Goal: Information Seeking & Learning: Learn about a topic

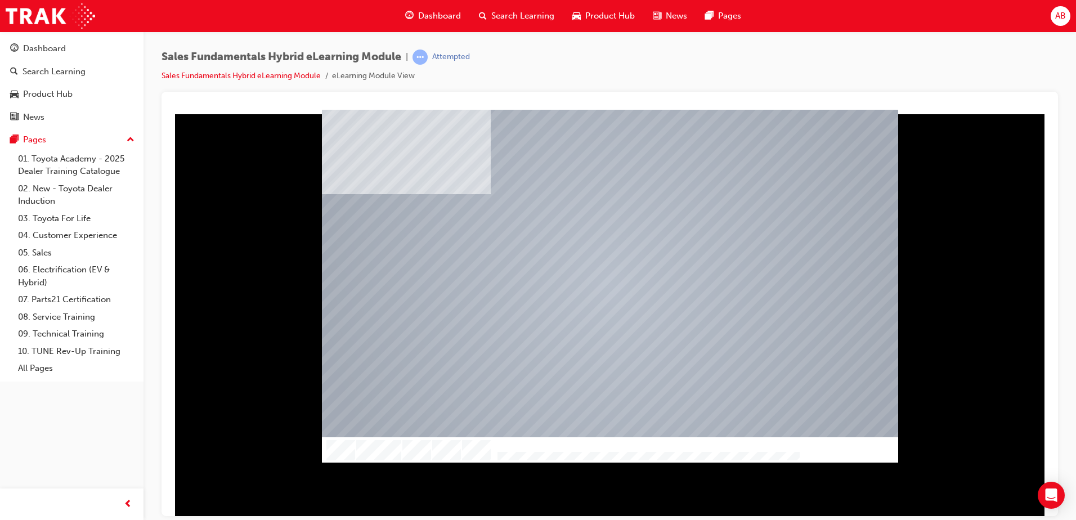
click at [780, 462] on img "Progress, Slide 1 of 10" at bounding box center [750, 466] width 296 height 9
click at [611, 453] on img "Progress, Slide 1 of 10" at bounding box center [606, 454] width 9 height 9
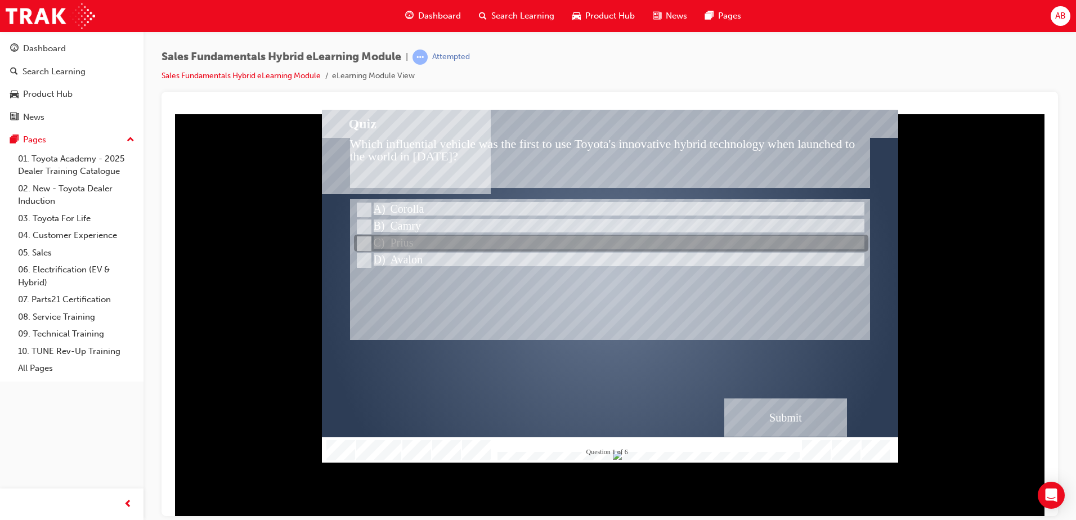
click at [366, 242] on input "Prius" at bounding box center [363, 244] width 12 height 12
radio input "true"
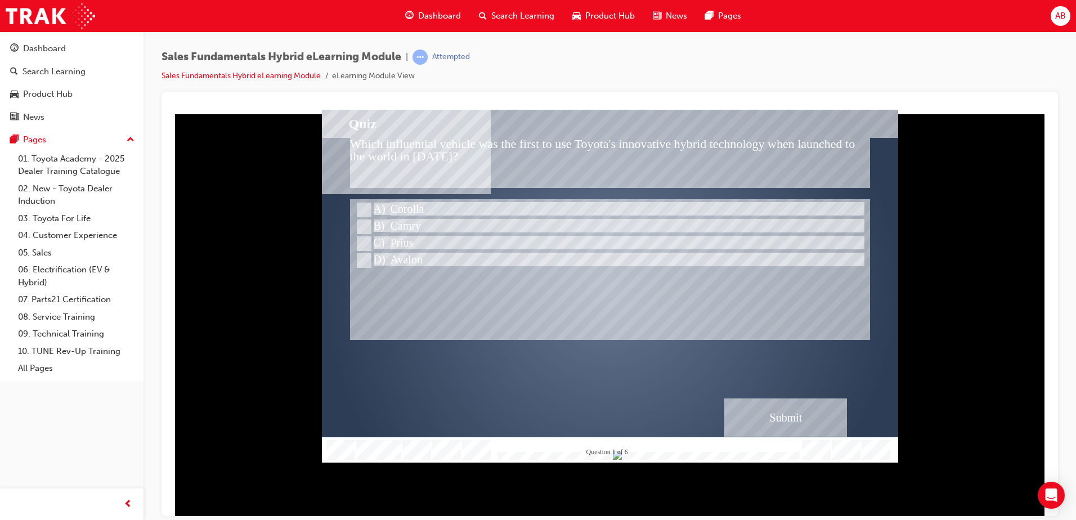
click at [780, 414] on div "Submit" at bounding box center [785, 417] width 123 height 38
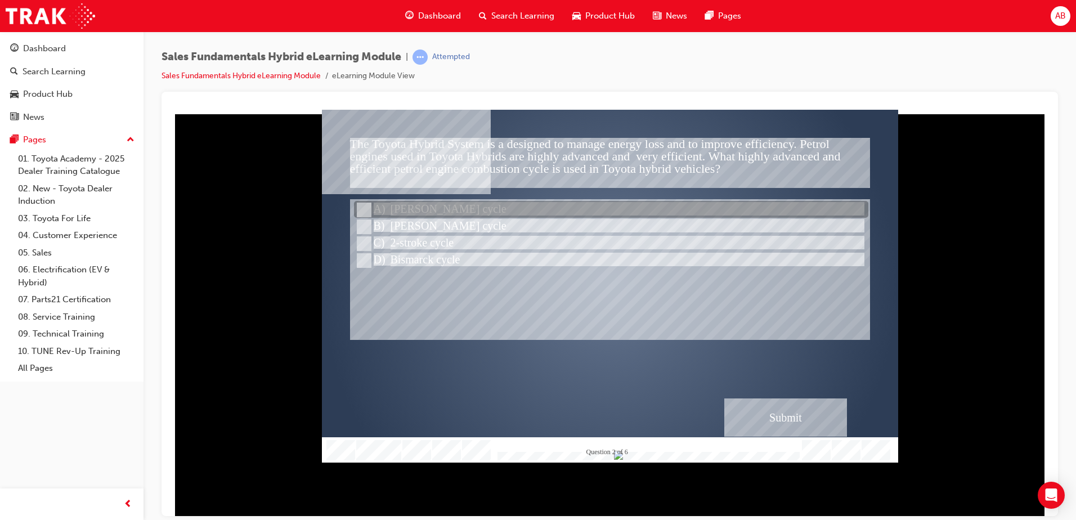
click at [367, 209] on input "Otto cycle" at bounding box center [363, 210] width 12 height 12
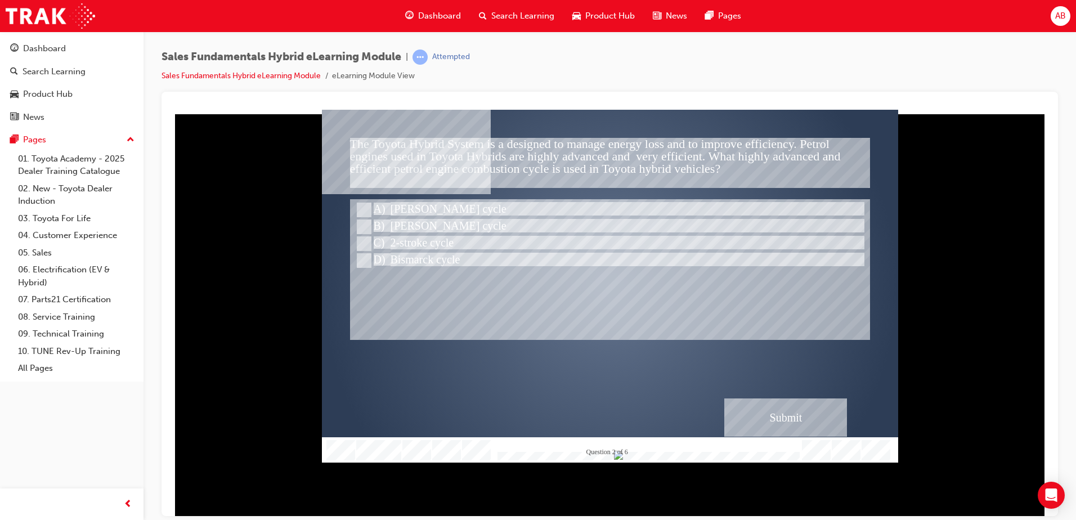
drag, startPoint x: 760, startPoint y: 412, endPoint x: 766, endPoint y: 412, distance: 6.2
click at [766, 412] on div "Submit" at bounding box center [785, 417] width 123 height 38
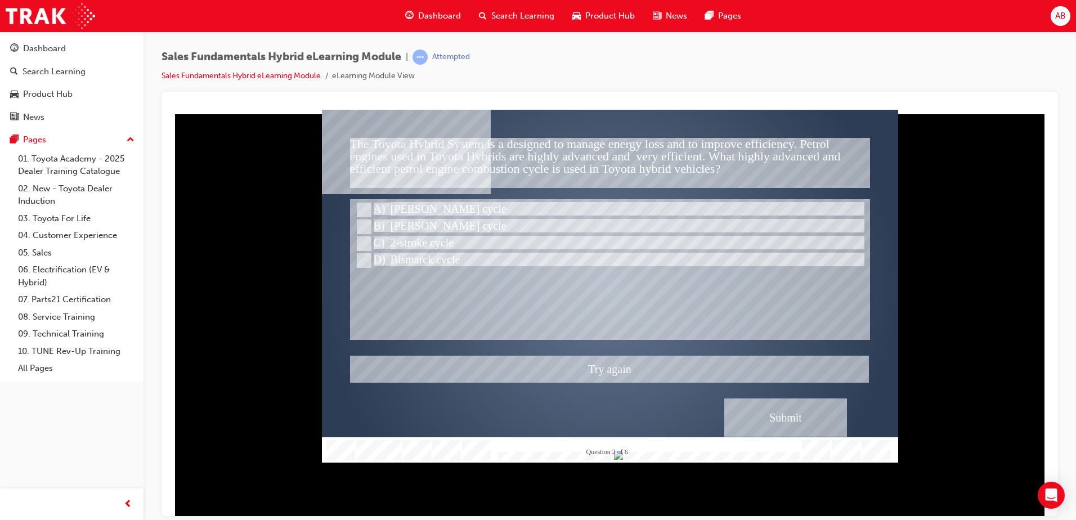
click at [366, 224] on div at bounding box center [610, 285] width 576 height 353
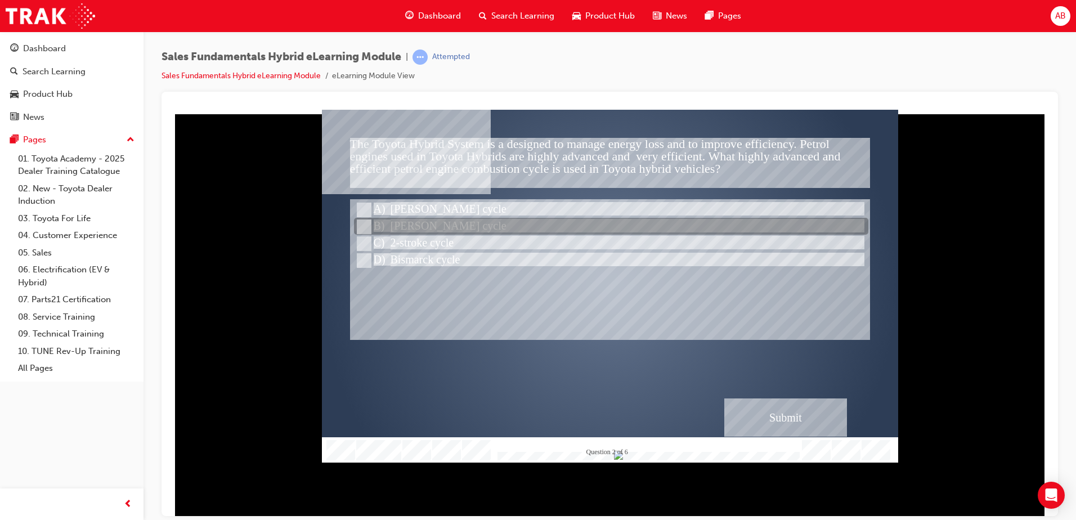
drag, startPoint x: 362, startPoint y: 222, endPoint x: 371, endPoint y: 226, distance: 10.1
click at [370, 225] on div at bounding box center [611, 226] width 514 height 17
radio input "false"
radio input "true"
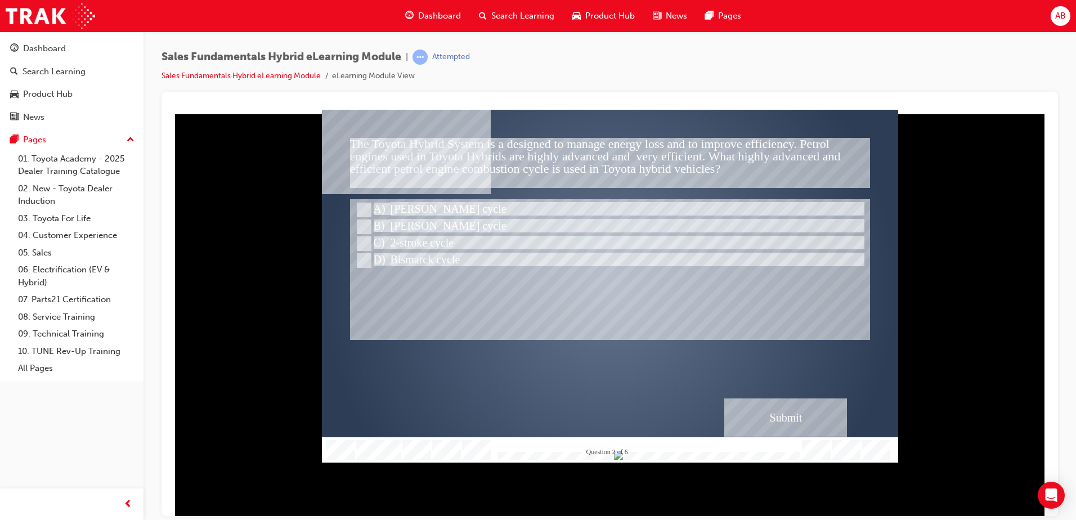
click at [770, 418] on div "Submit" at bounding box center [785, 417] width 123 height 38
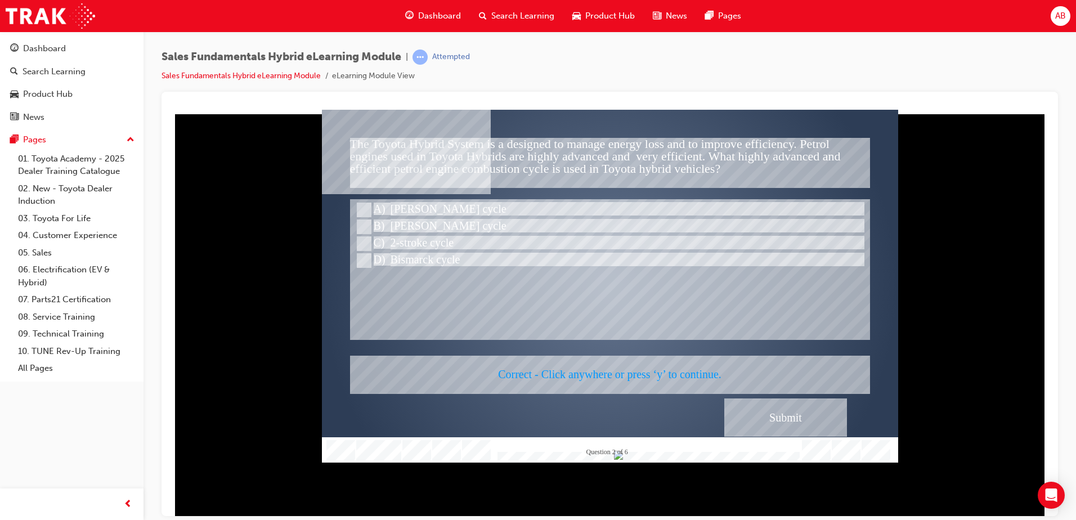
click at [765, 416] on div at bounding box center [610, 285] width 576 height 353
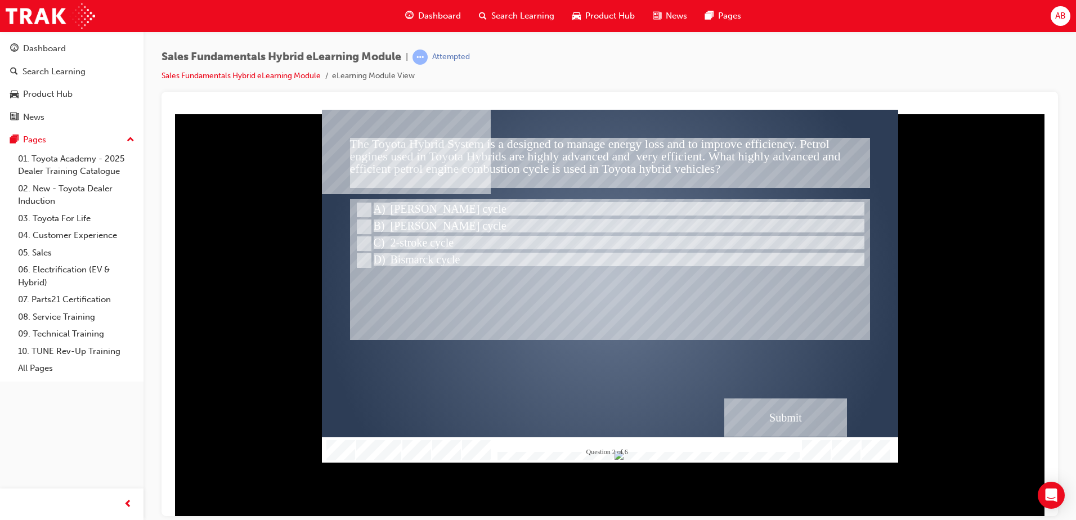
click at [657, 353] on div "" at bounding box center [610, 295] width 576 height 353
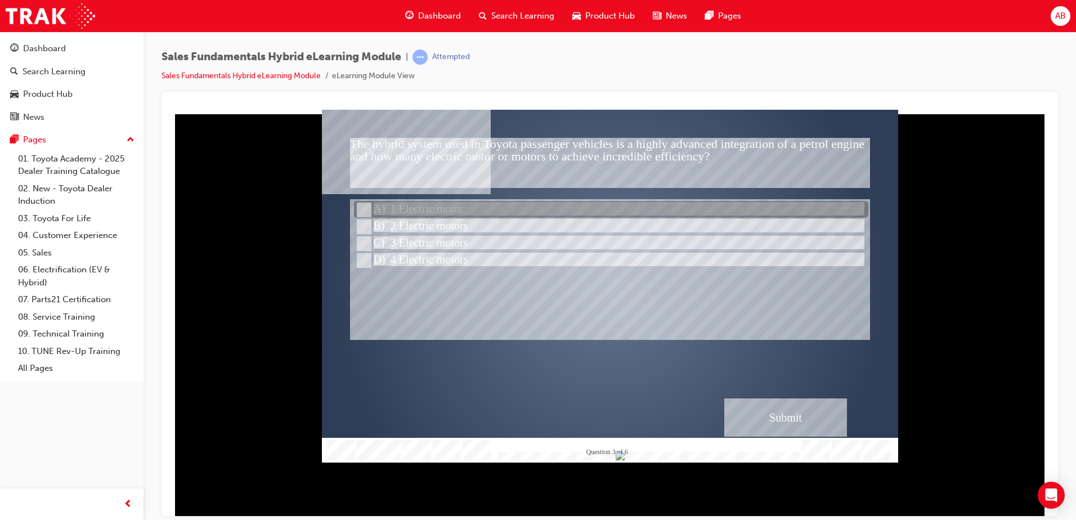
drag, startPoint x: 357, startPoint y: 208, endPoint x: 367, endPoint y: 213, distance: 10.6
click at [366, 213] on input "1 Electric motor" at bounding box center [363, 210] width 12 height 12
radio input "true"
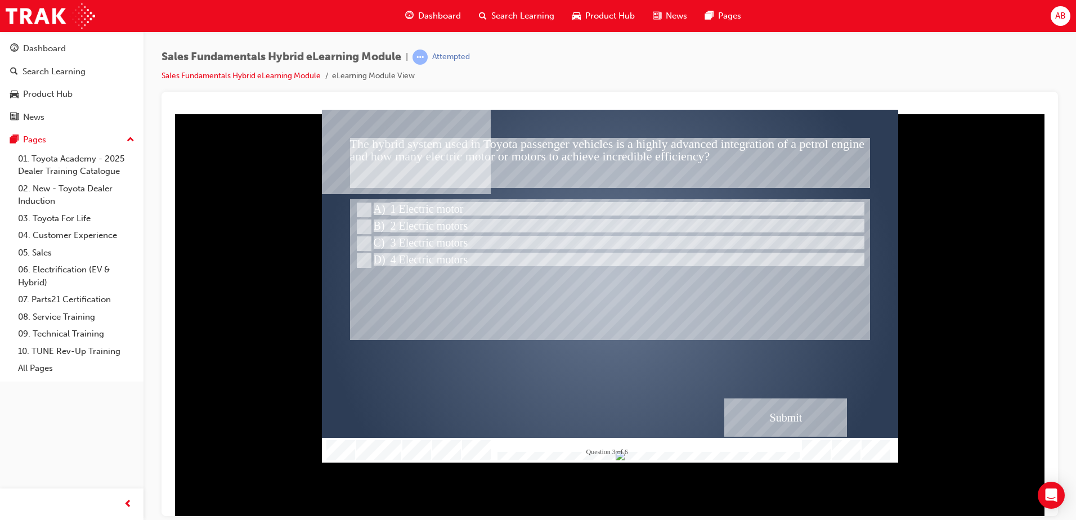
click at [760, 414] on div "Submit" at bounding box center [785, 417] width 123 height 38
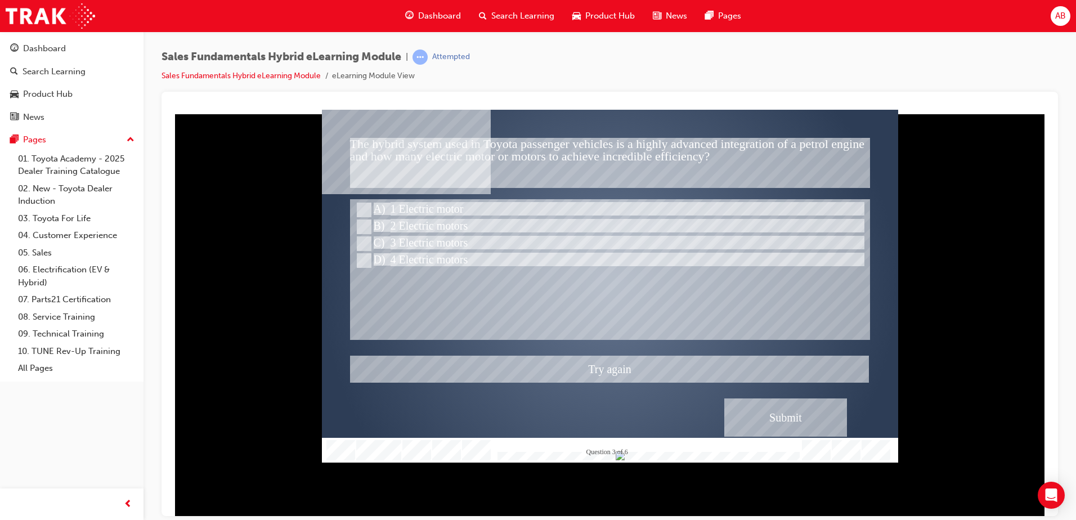
click at [363, 228] on div at bounding box center [610, 285] width 576 height 353
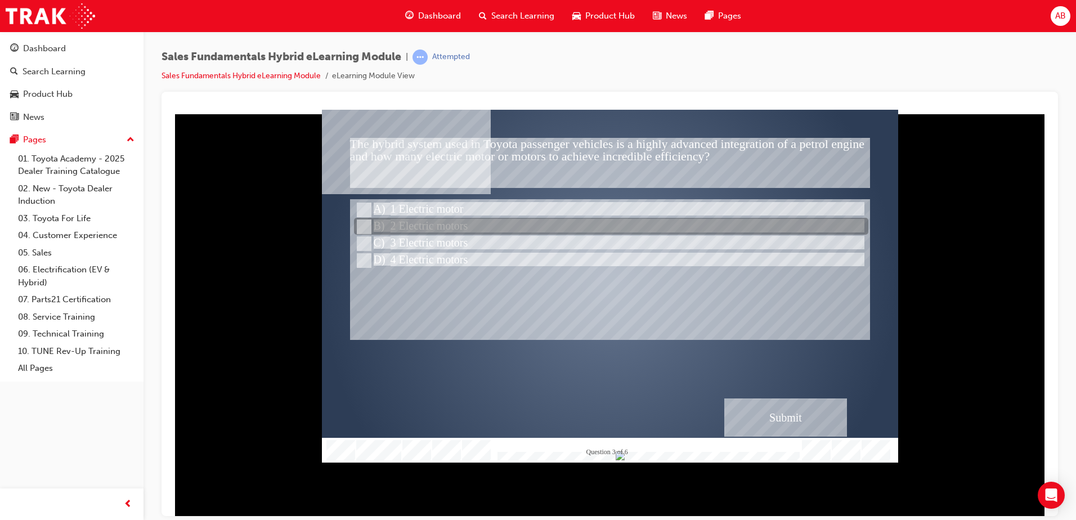
click at [366, 224] on input "2 Electric motors" at bounding box center [363, 227] width 12 height 12
radio input "true"
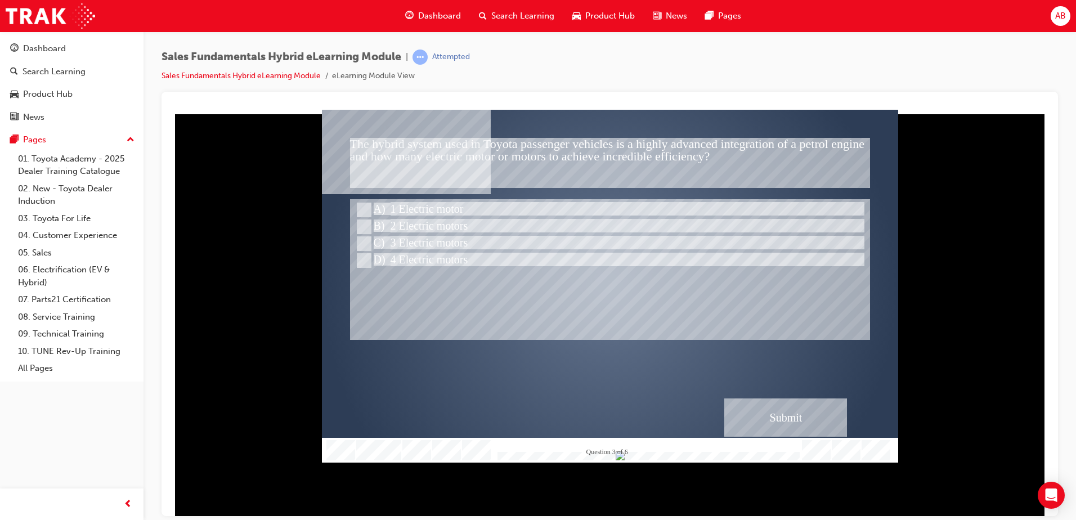
click at [769, 415] on div "Submit" at bounding box center [785, 417] width 123 height 38
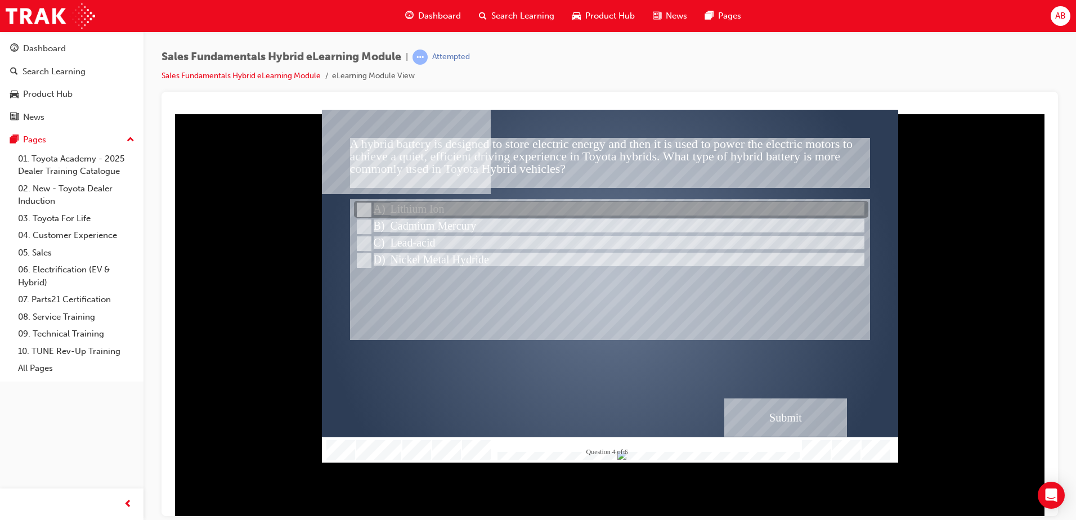
click at [360, 211] on input "Lithium Ion" at bounding box center [363, 210] width 12 height 12
radio input "true"
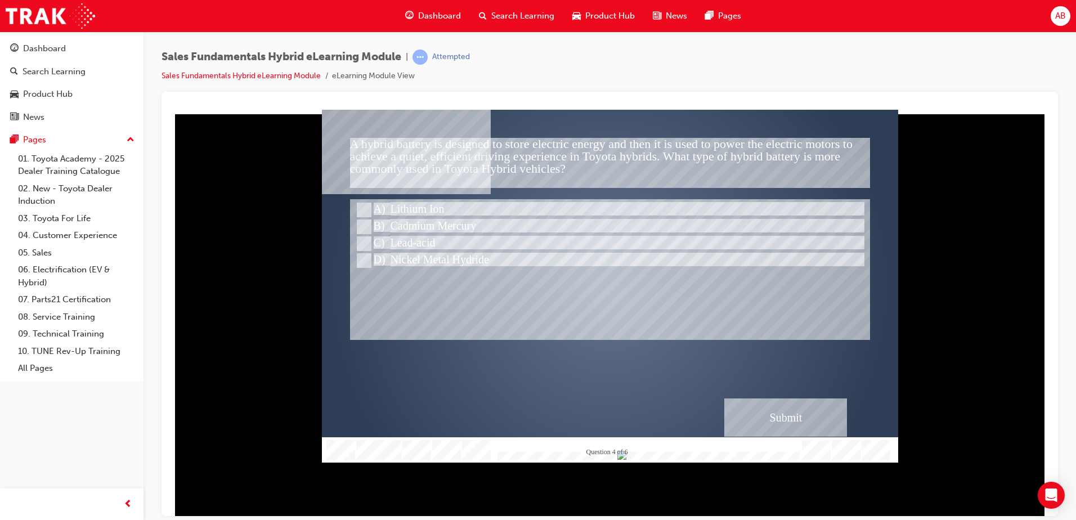
click at [768, 409] on div "Submit" at bounding box center [785, 417] width 123 height 38
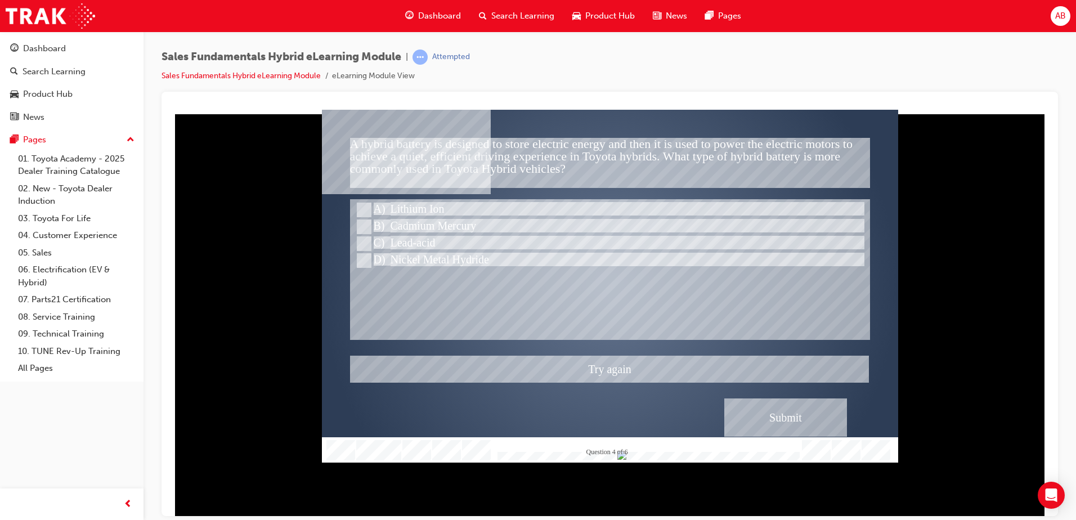
click at [363, 239] on div at bounding box center [610, 285] width 576 height 353
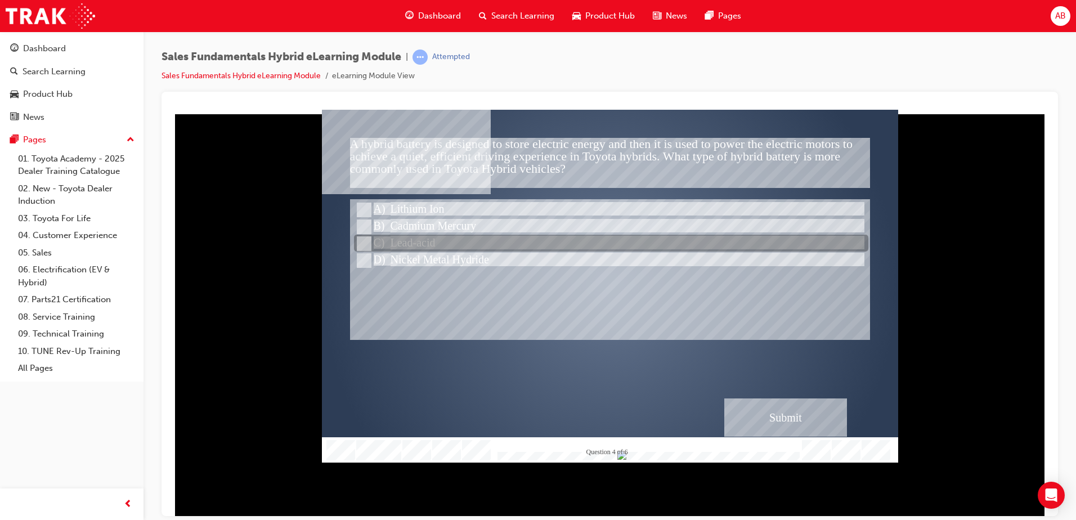
click at [368, 243] on input "Lead-acid" at bounding box center [363, 244] width 12 height 12
radio input "true"
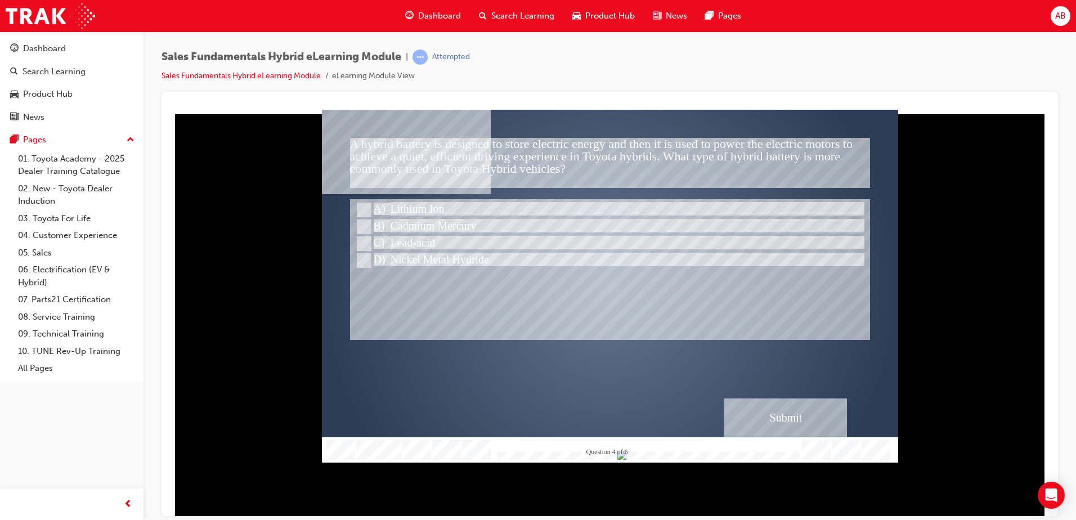
click at [798, 413] on div "Submit" at bounding box center [785, 417] width 123 height 38
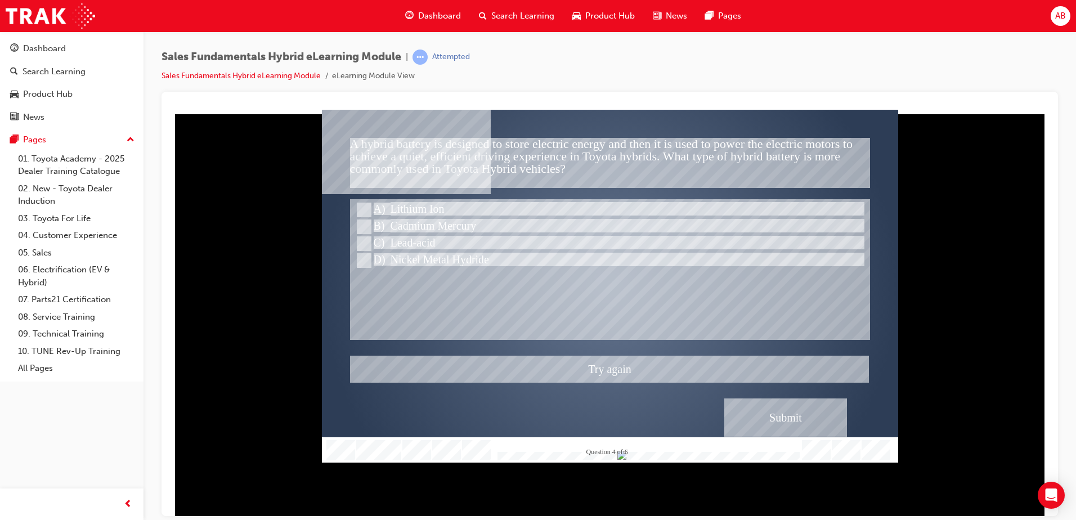
click at [368, 259] on div at bounding box center [610, 285] width 576 height 353
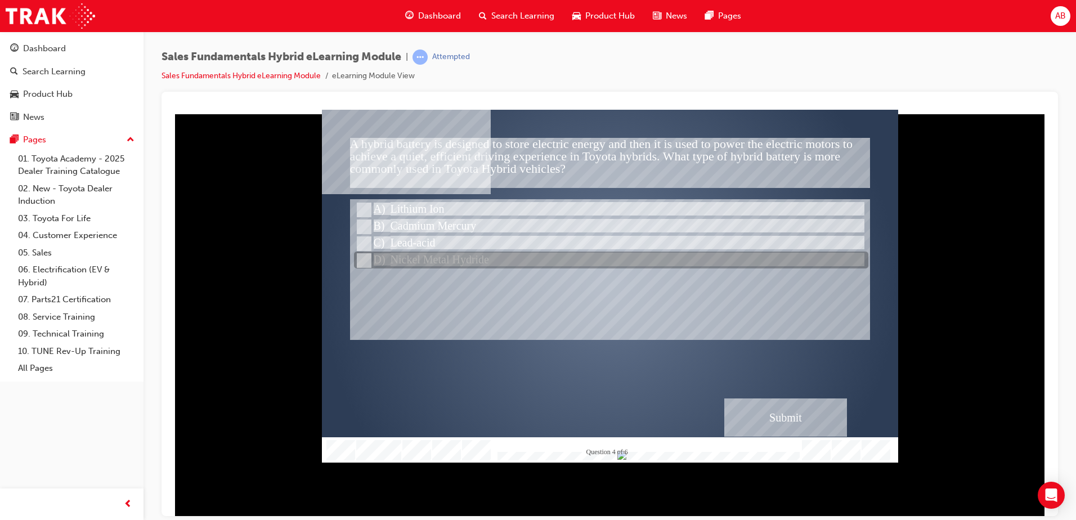
click at [367, 260] on input "Nickel Metal Hydride" at bounding box center [363, 260] width 12 height 12
radio input "true"
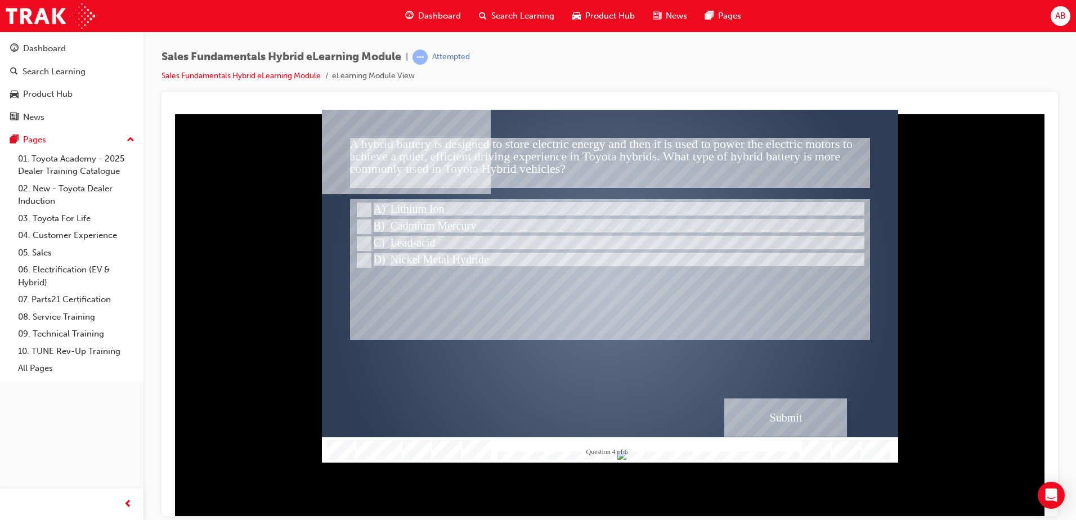
click at [745, 406] on div "Submit" at bounding box center [785, 417] width 123 height 38
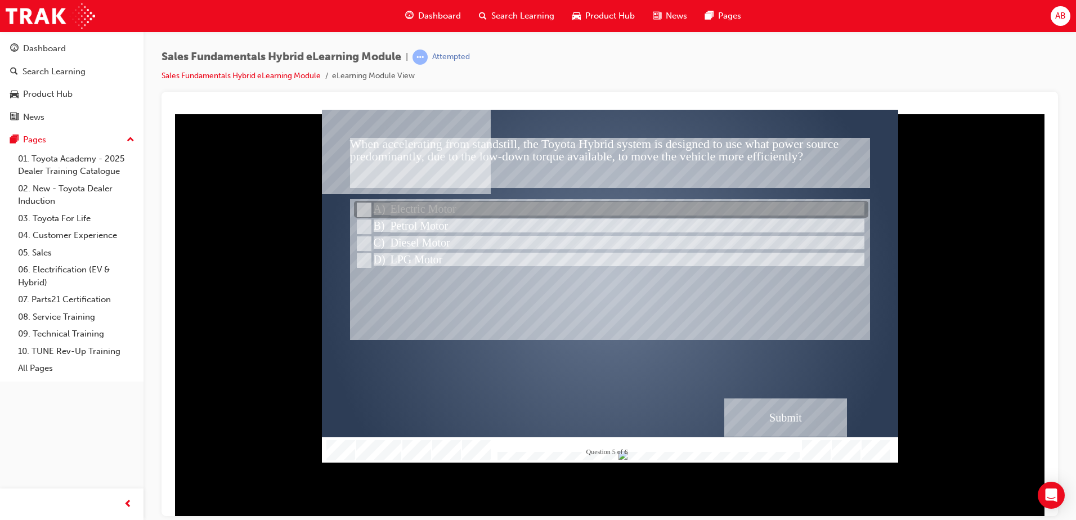
click at [355, 207] on div at bounding box center [611, 210] width 514 height 17
radio input "true"
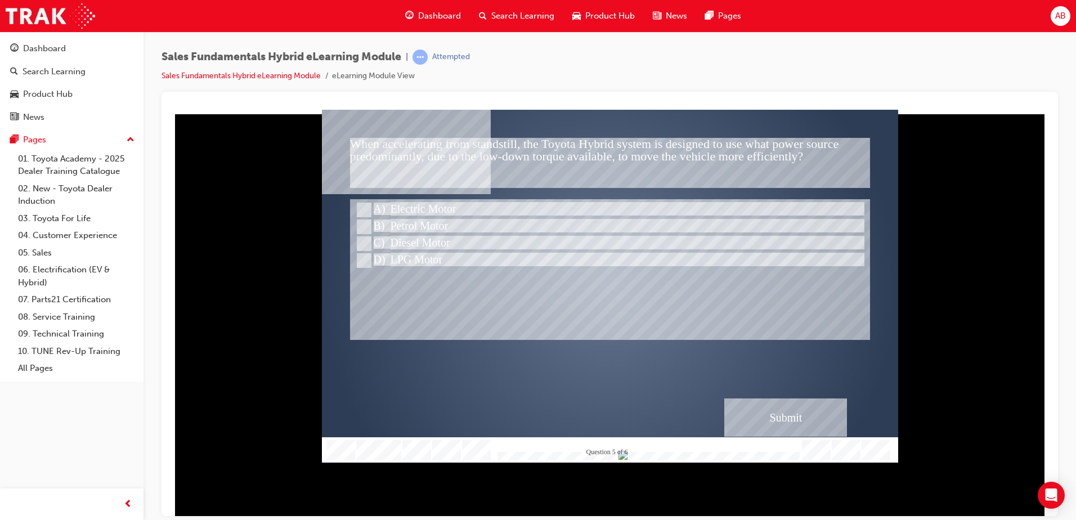
click at [771, 420] on div "Submit" at bounding box center [785, 417] width 123 height 38
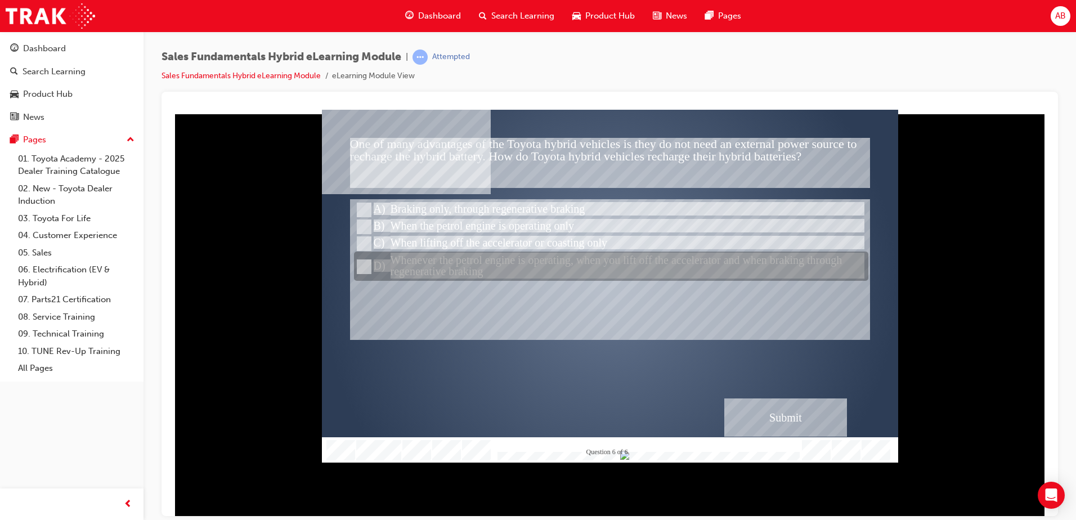
click at [364, 267] on input "Whenever the petrol engine is operating, when you lift off the accelerator and …" at bounding box center [363, 267] width 12 height 12
radio input "true"
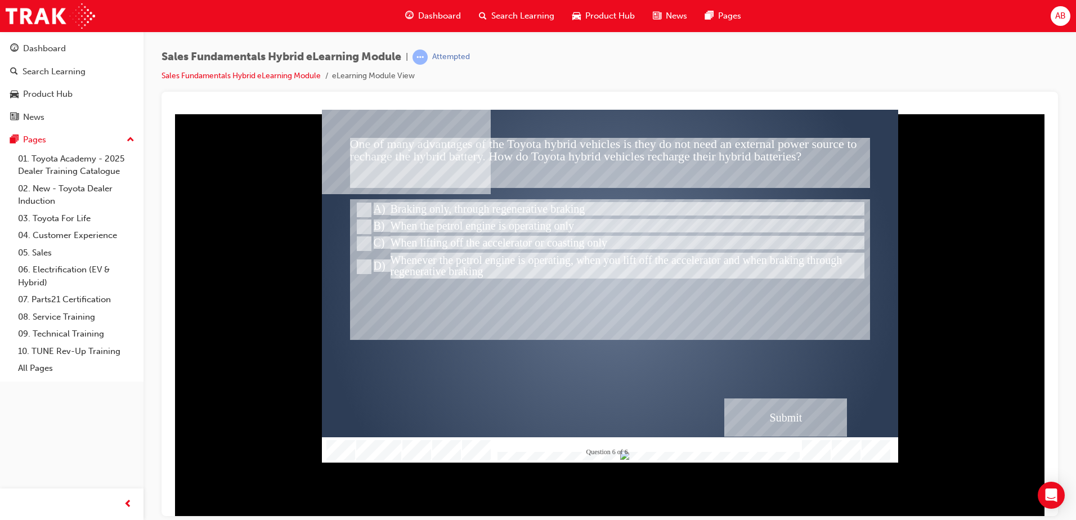
click at [769, 415] on div "Submit" at bounding box center [785, 417] width 123 height 38
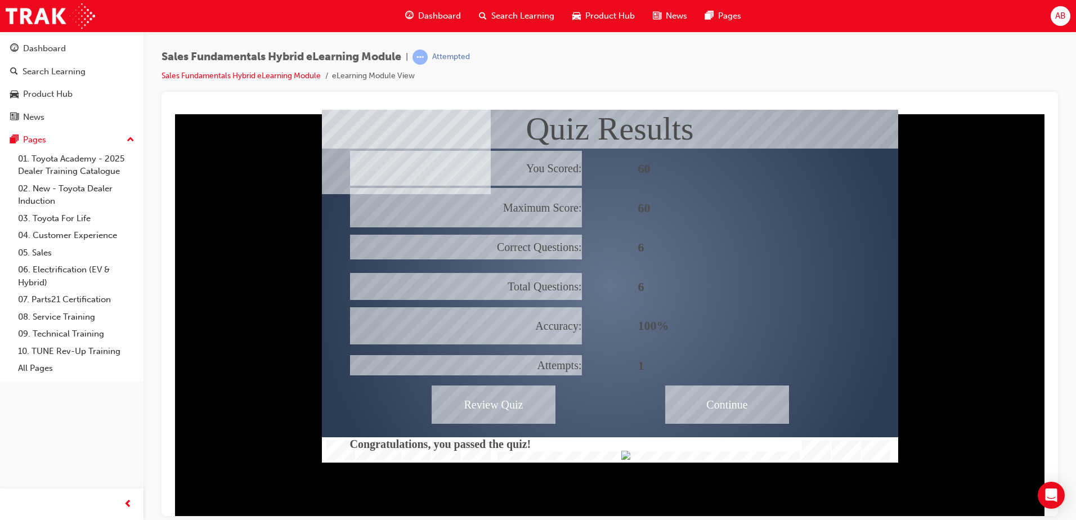
click at [715, 406] on div "Continue" at bounding box center [727, 404] width 124 height 38
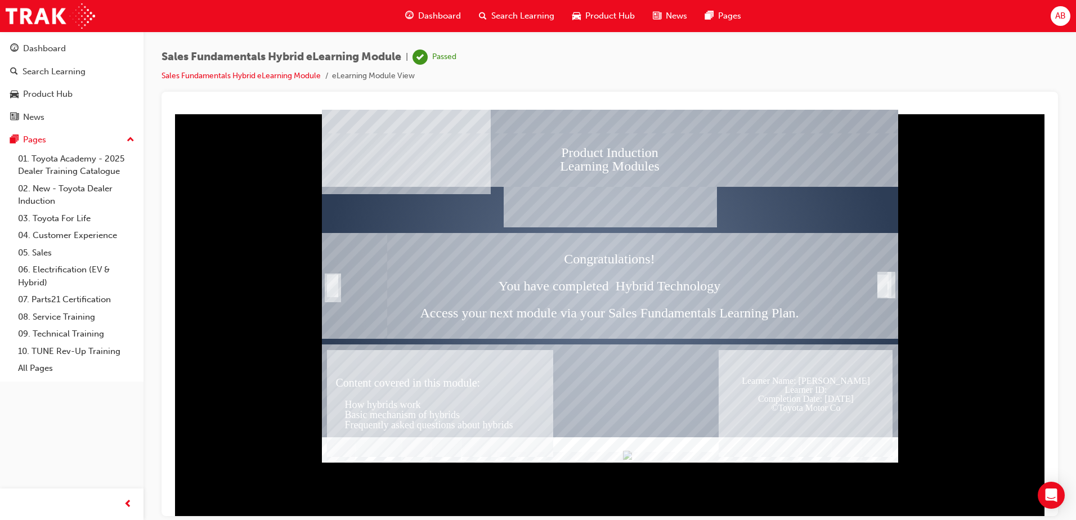
click at [887, 282] on div "Trigger this button to exit" at bounding box center [882, 285] width 11 height 23
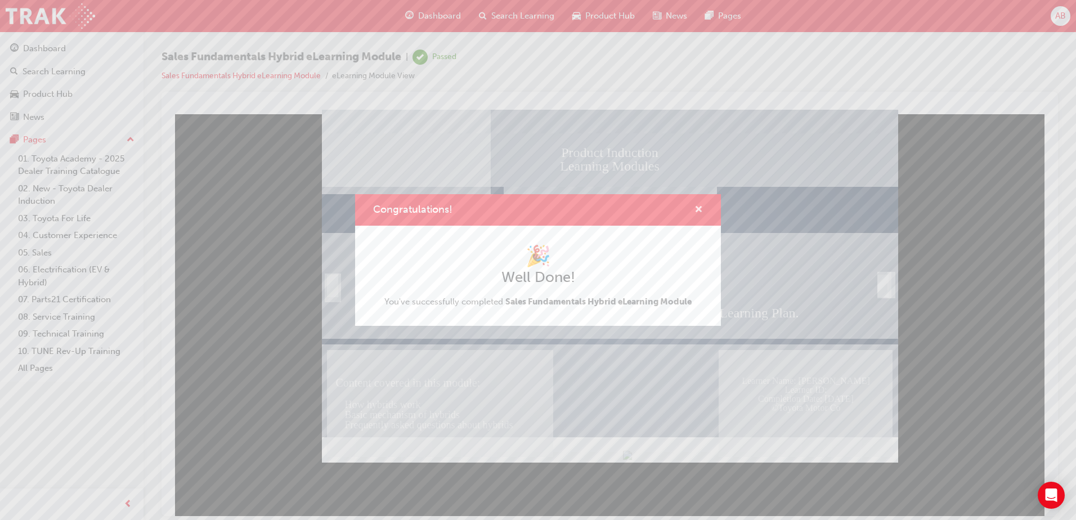
click at [699, 208] on span "cross-icon" at bounding box center [699, 210] width 8 height 10
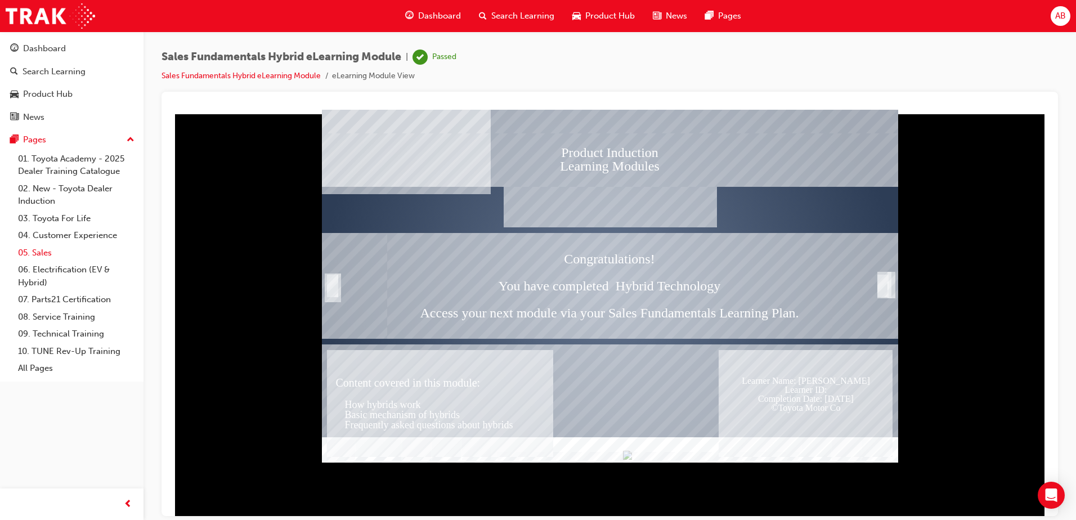
click at [41, 257] on link "05. Sales" at bounding box center [77, 252] width 126 height 17
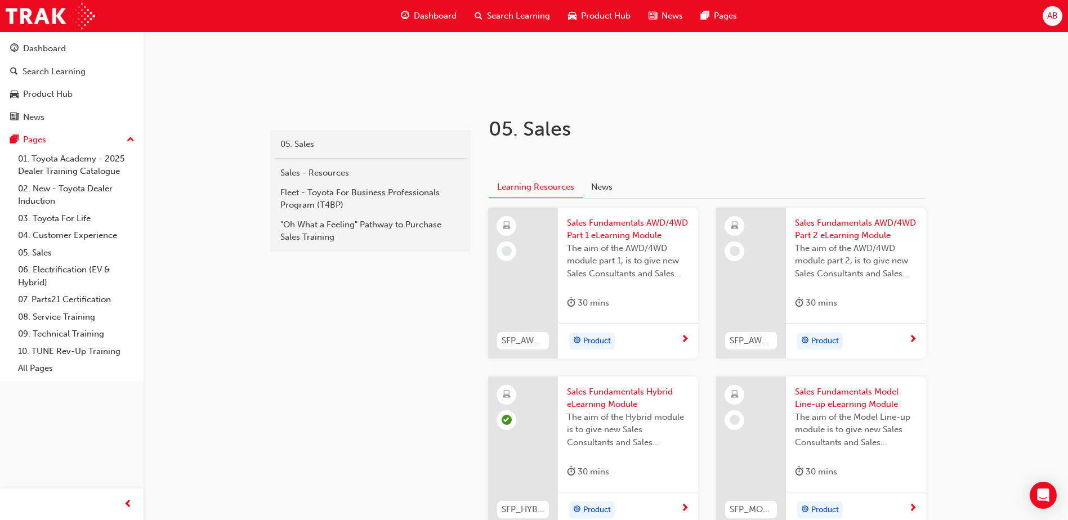
scroll to position [169, 0]
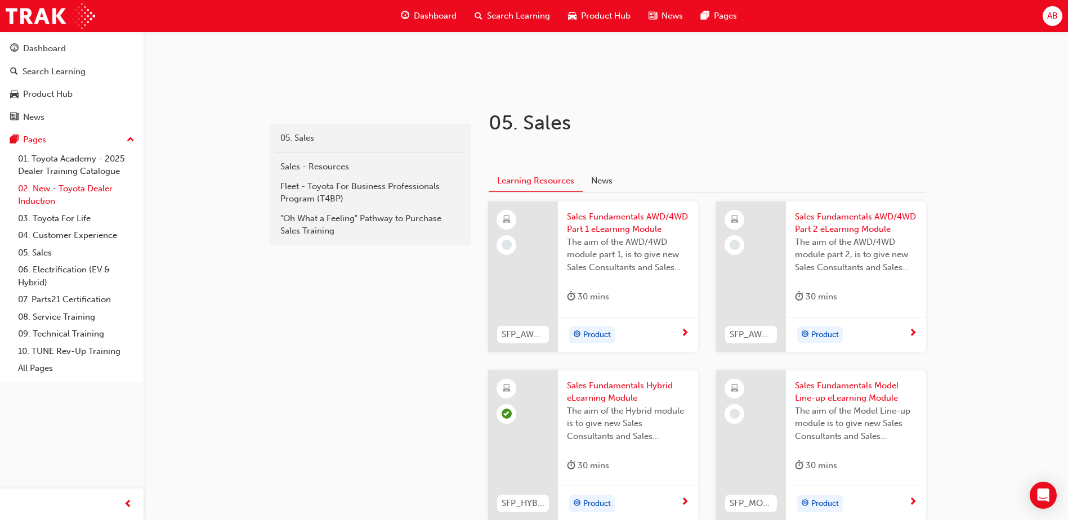
click at [52, 191] on link "02. New - Toyota Dealer Induction" at bounding box center [77, 195] width 126 height 30
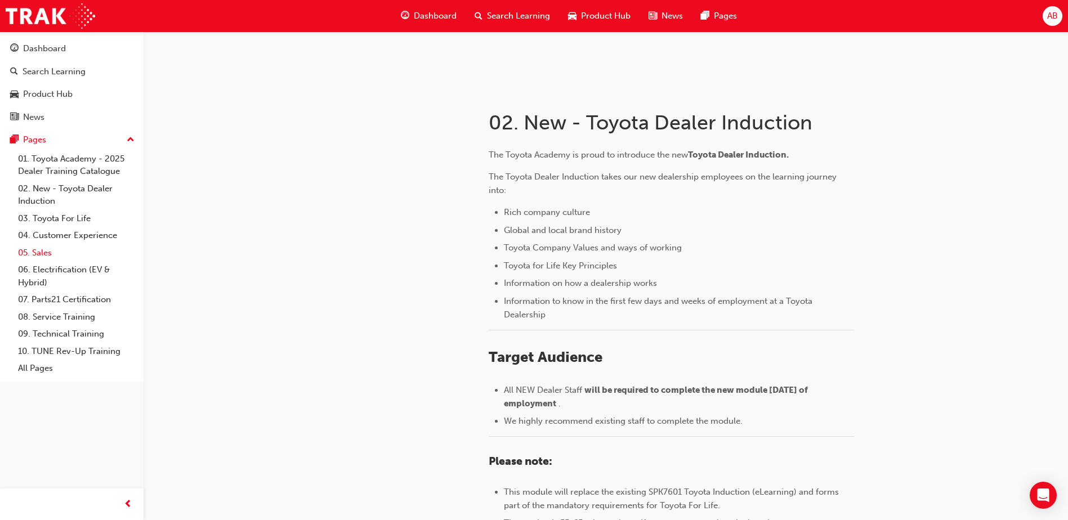
click at [41, 255] on link "05. Sales" at bounding box center [77, 252] width 126 height 17
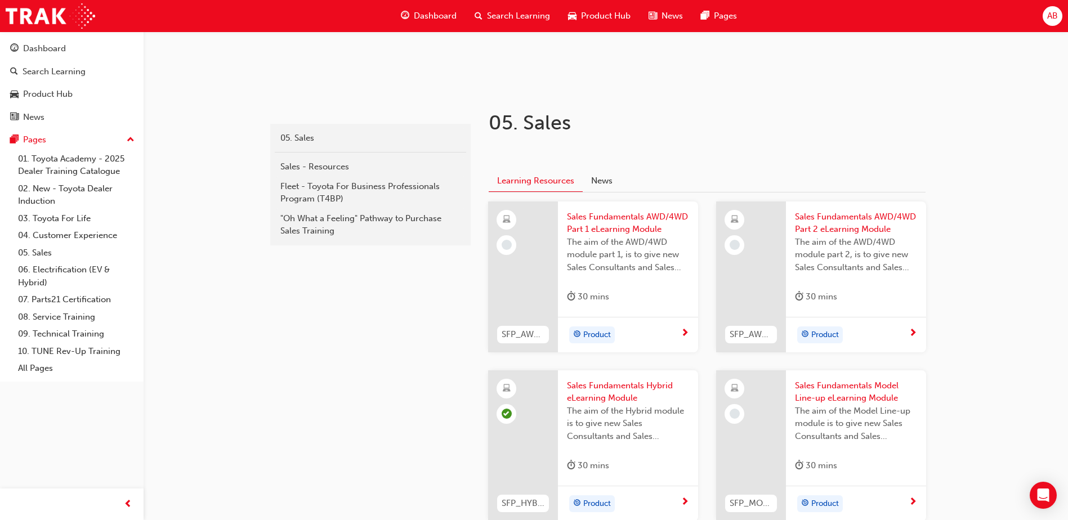
click at [591, 242] on span "The aim of the AWD/4WD module part 1, is to give new Sales Consultants and Sale…" at bounding box center [628, 255] width 122 height 38
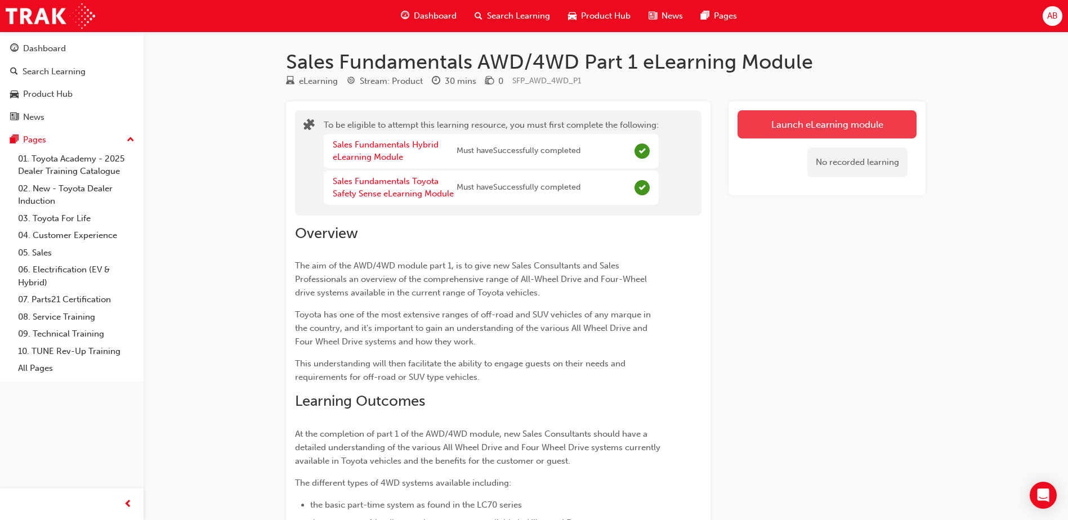
click at [787, 118] on link "Launch eLearning module" at bounding box center [826, 124] width 179 height 28
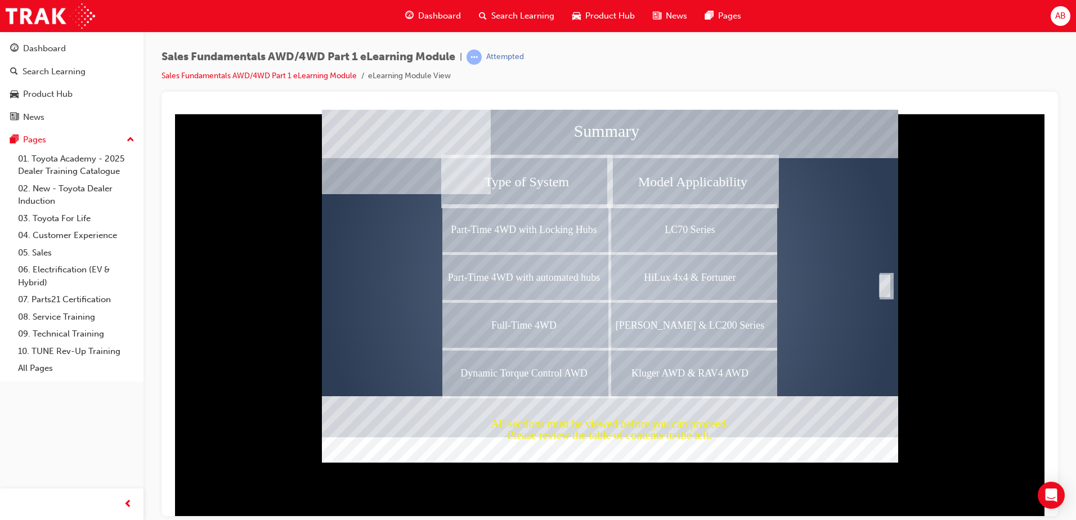
click at [695, 231] on div "LC70 Series" at bounding box center [693, 229] width 166 height 48
click at [885, 292] on div "Completion" at bounding box center [884, 285] width 11 height 23
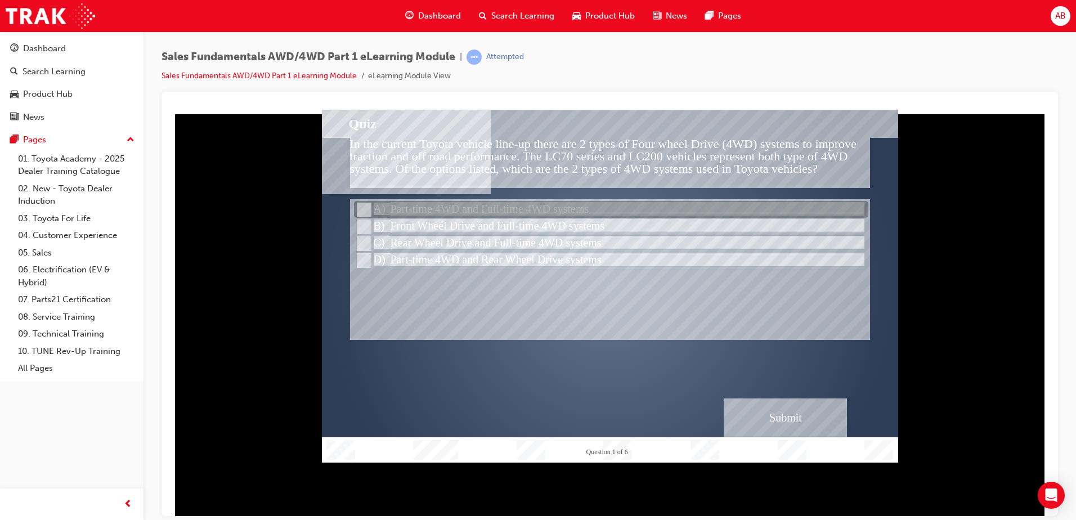
click at [361, 208] on input "Part-time 4WD and Full-time 4WD systems" at bounding box center [363, 210] width 12 height 12
radio input "true"
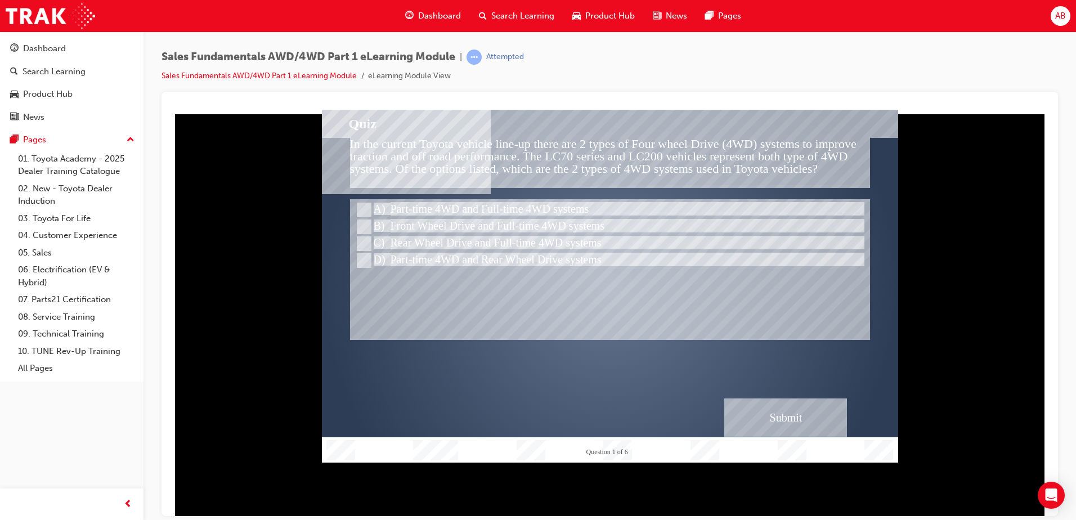
click at [770, 415] on div "Submit" at bounding box center [785, 417] width 123 height 38
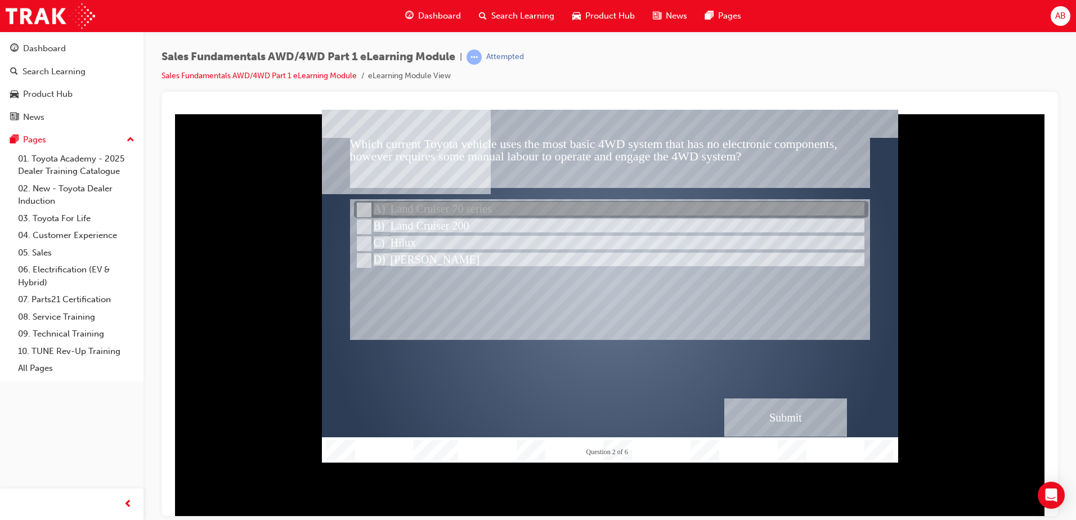
click at [369, 205] on input "Land Cruiser 70 series" at bounding box center [363, 210] width 12 height 12
radio input "true"
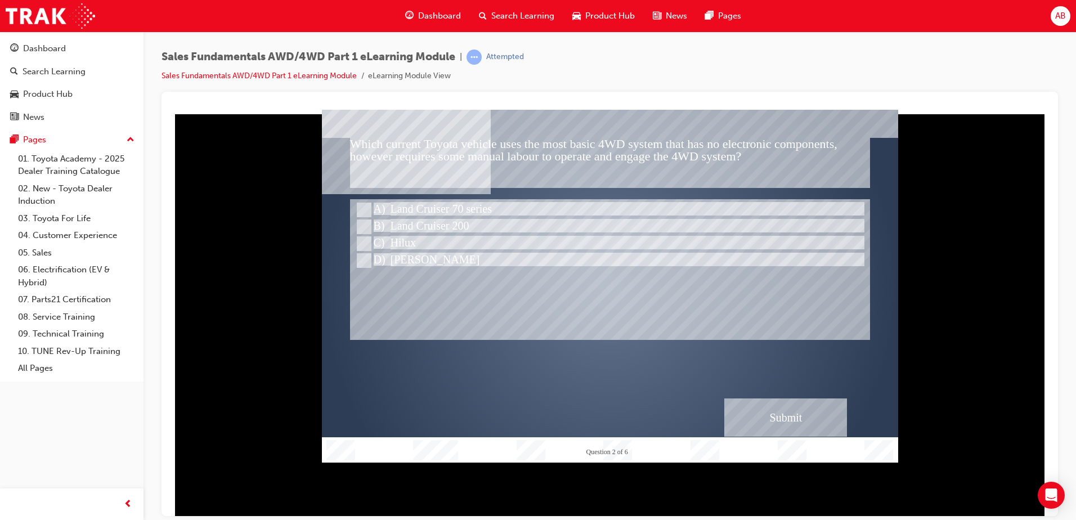
click at [777, 413] on div "Submit" at bounding box center [785, 417] width 123 height 38
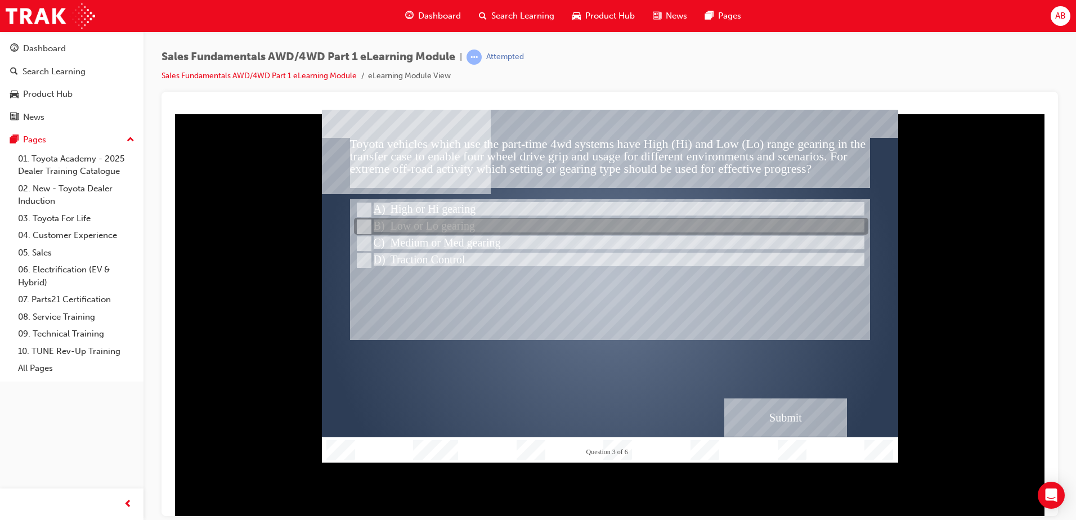
drag, startPoint x: 364, startPoint y: 226, endPoint x: 387, endPoint y: 247, distance: 31.5
click at [364, 226] on input "Low or Lo gearing" at bounding box center [363, 227] width 12 height 12
radio input "true"
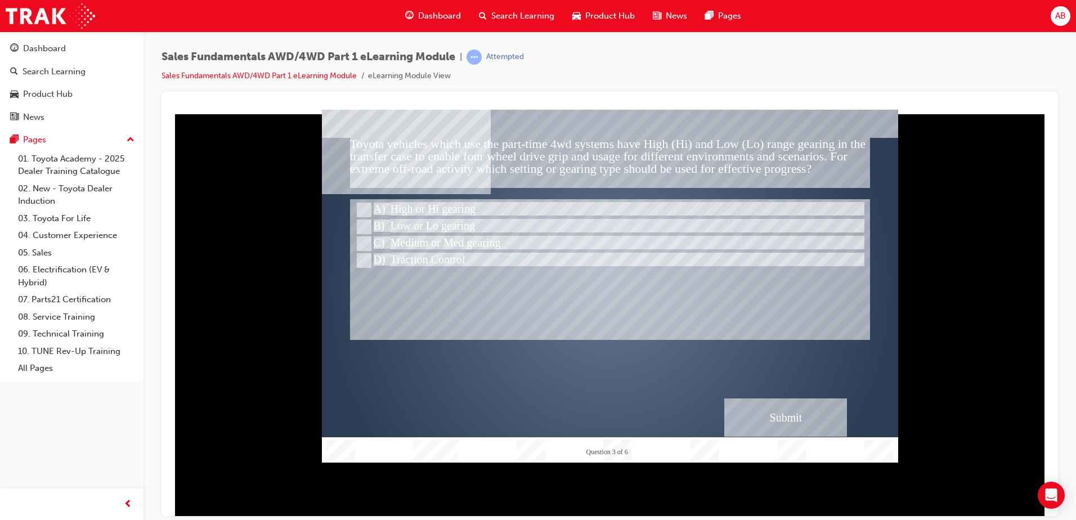
click at [747, 411] on div "Submit" at bounding box center [785, 417] width 123 height 38
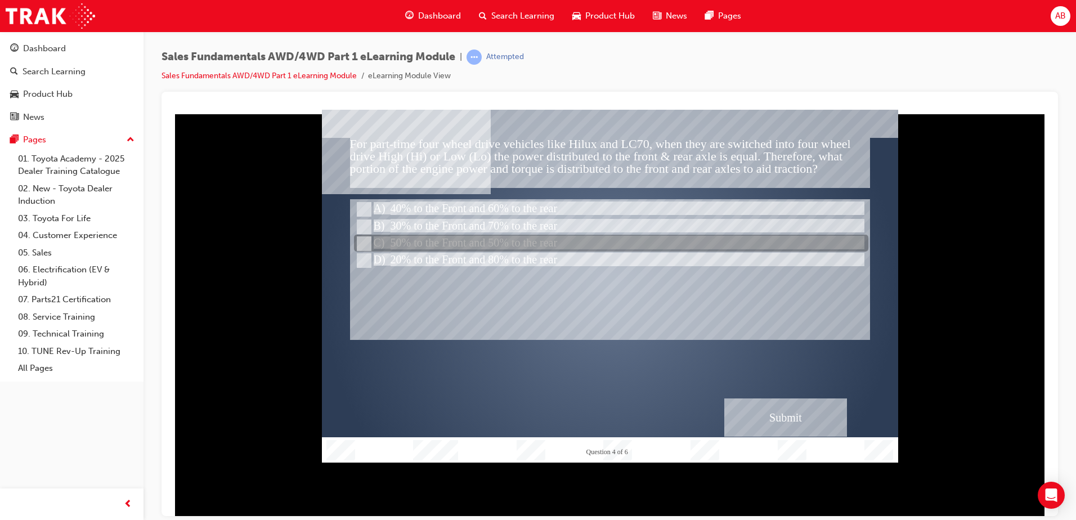
click at [359, 239] on input "50% to the Front and 50% to the rear" at bounding box center [363, 244] width 12 height 12
radio input "true"
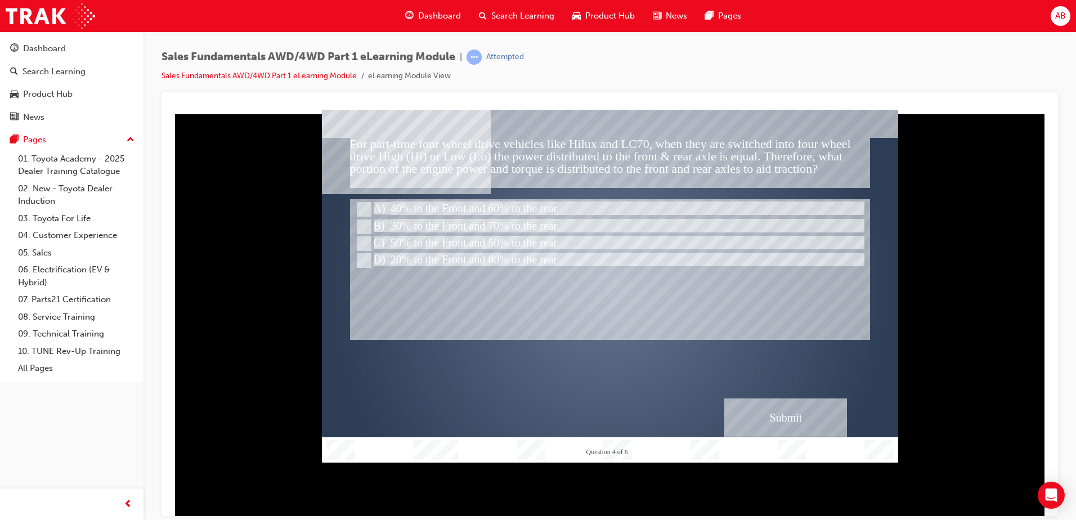
click at [774, 407] on div "Submit" at bounding box center [785, 417] width 123 height 38
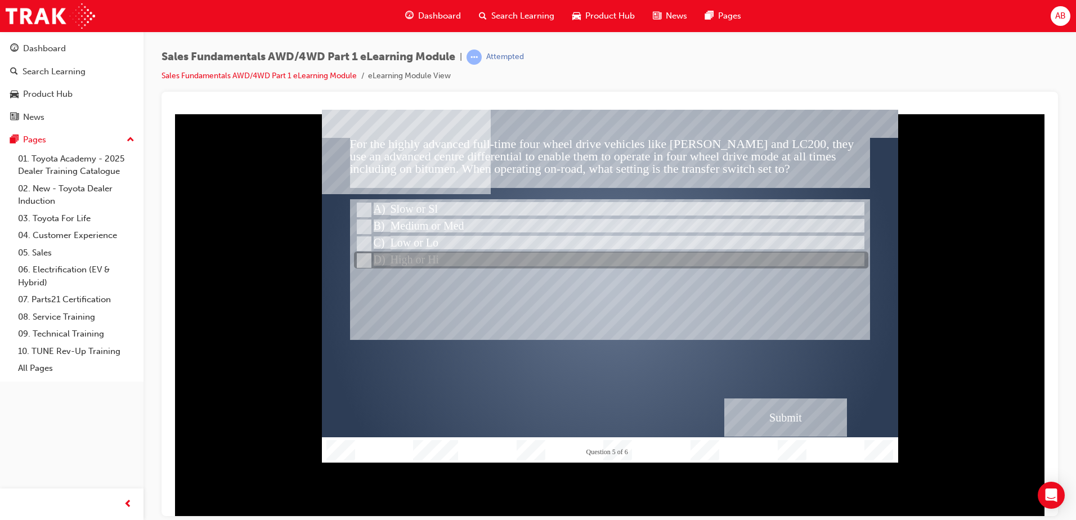
click at [365, 259] on input "High or Hi" at bounding box center [363, 260] width 12 height 12
radio input "true"
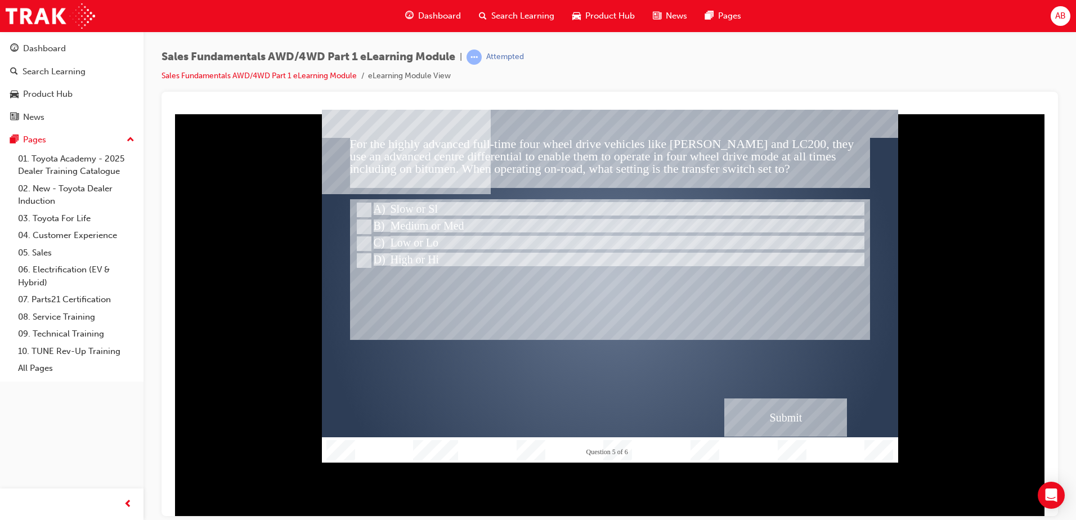
click at [806, 409] on div "Submit" at bounding box center [785, 417] width 123 height 38
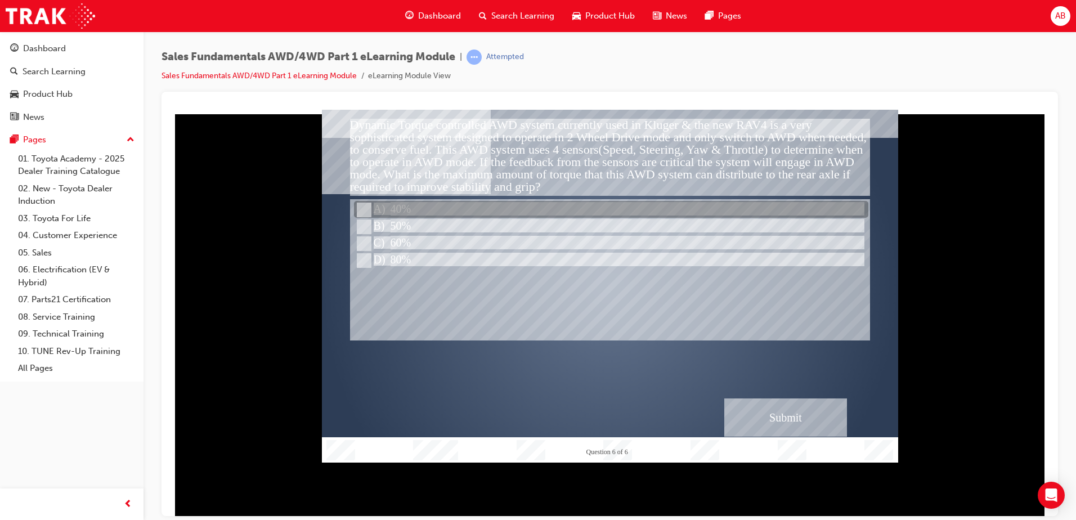
drag, startPoint x: 366, startPoint y: 211, endPoint x: 370, endPoint y: 216, distance: 6.4
click at [366, 210] on input "40%" at bounding box center [363, 210] width 12 height 12
radio input "true"
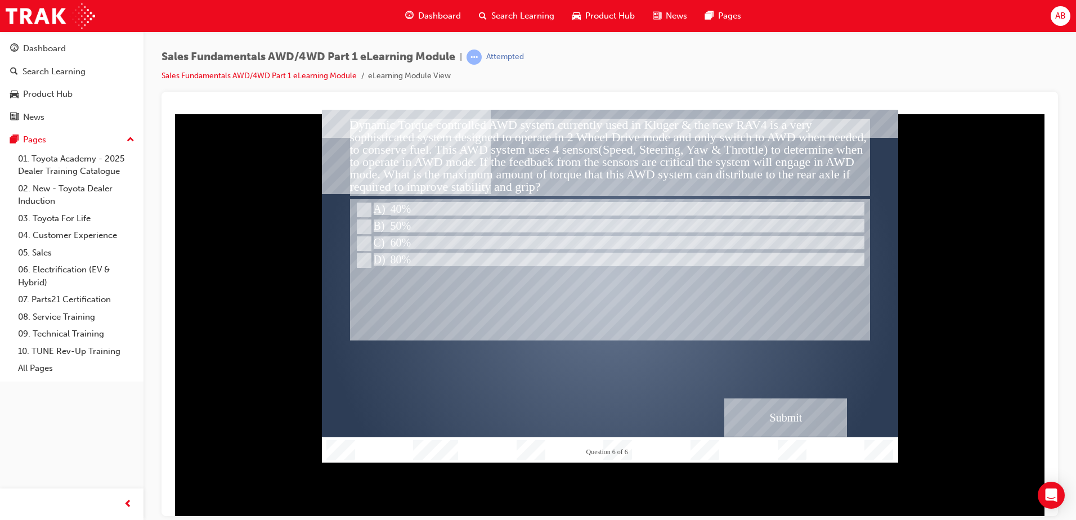
click at [778, 418] on div "Submit" at bounding box center [785, 417] width 123 height 38
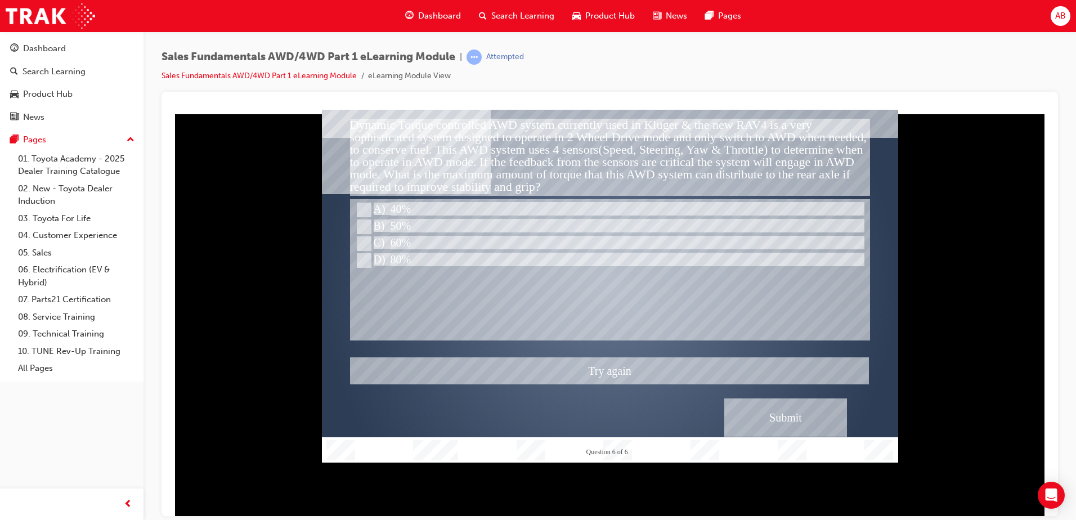
click at [364, 226] on div at bounding box center [610, 285] width 576 height 353
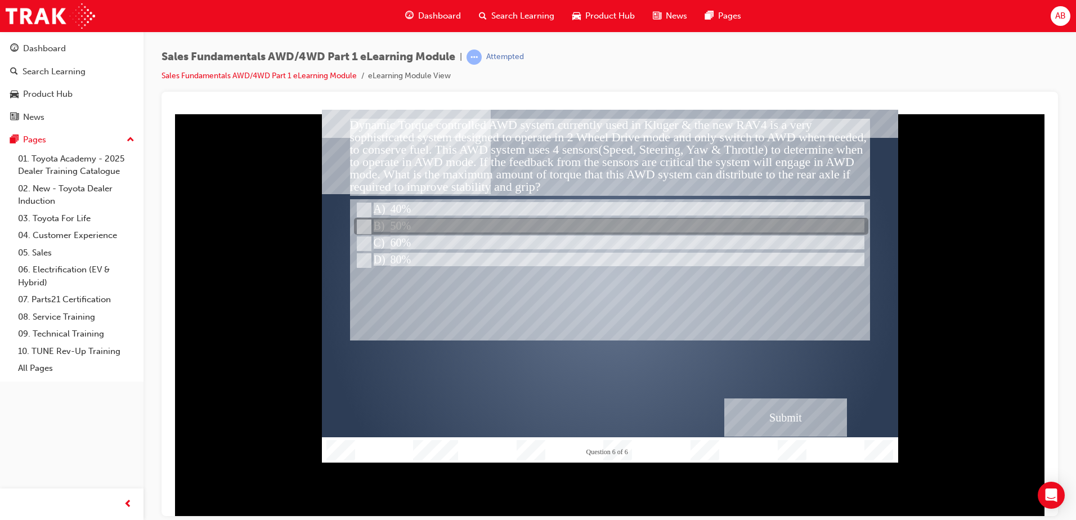
click at [368, 227] on input "50%" at bounding box center [363, 227] width 12 height 12
radio input "true"
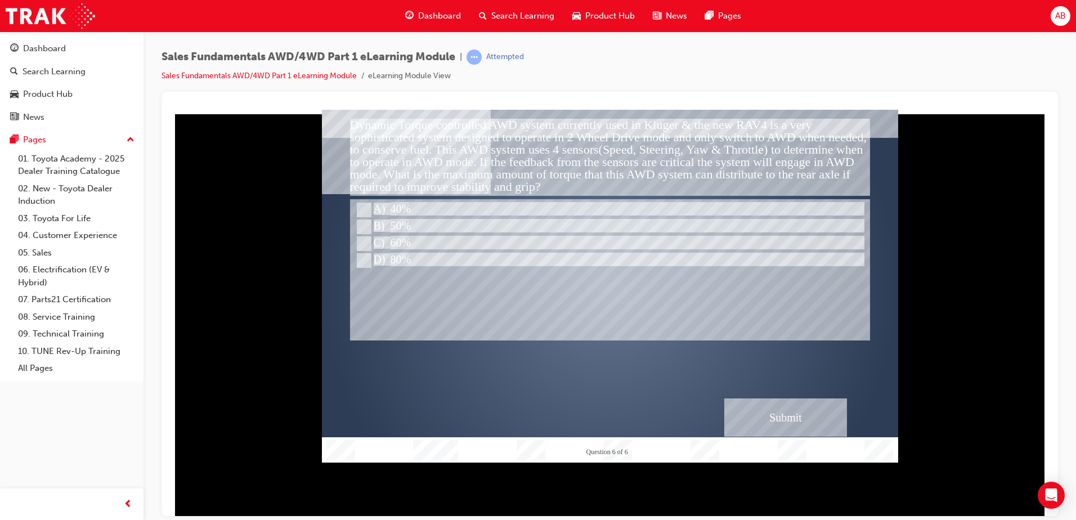
click at [761, 409] on div "Submit" at bounding box center [785, 417] width 123 height 38
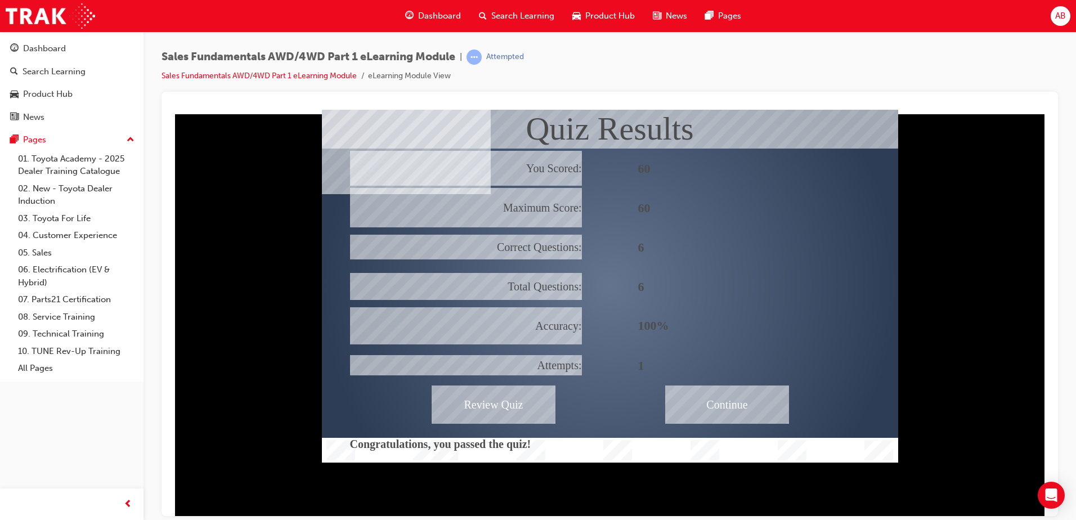
click at [732, 399] on div "Continue" at bounding box center [727, 404] width 124 height 38
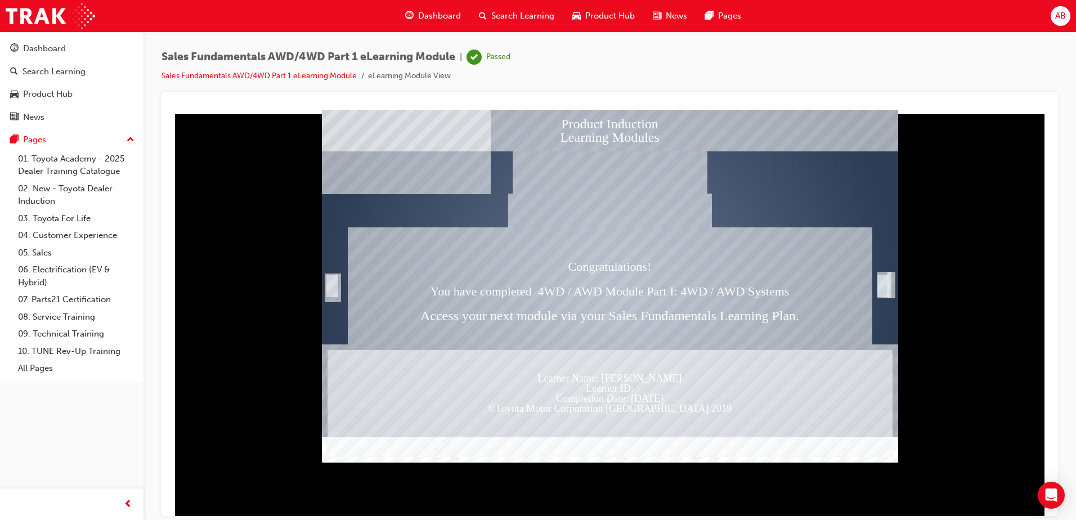
click at [884, 285] on div "Trigger this button to exit" at bounding box center [882, 285] width 11 height 23
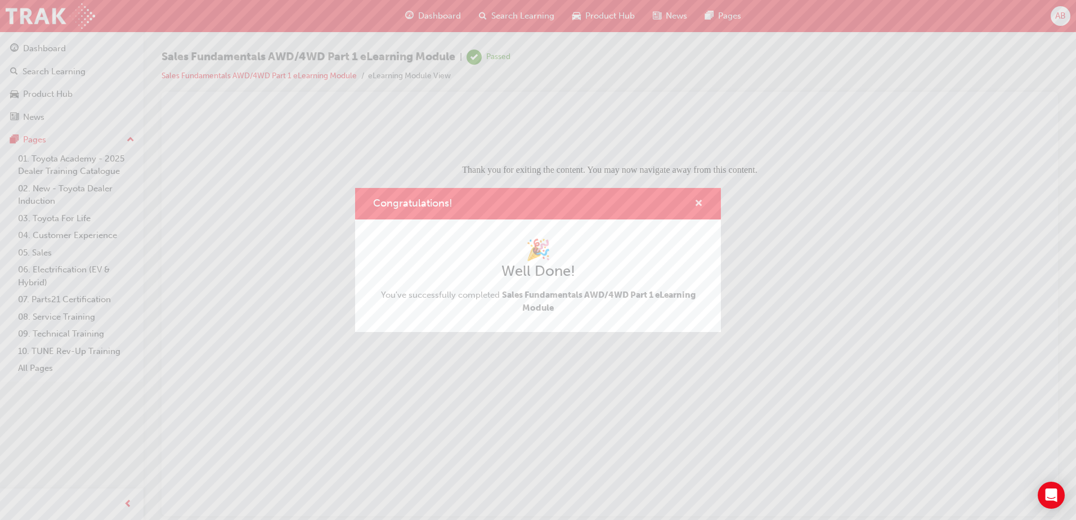
click at [699, 203] on span "cross-icon" at bounding box center [699, 204] width 8 height 10
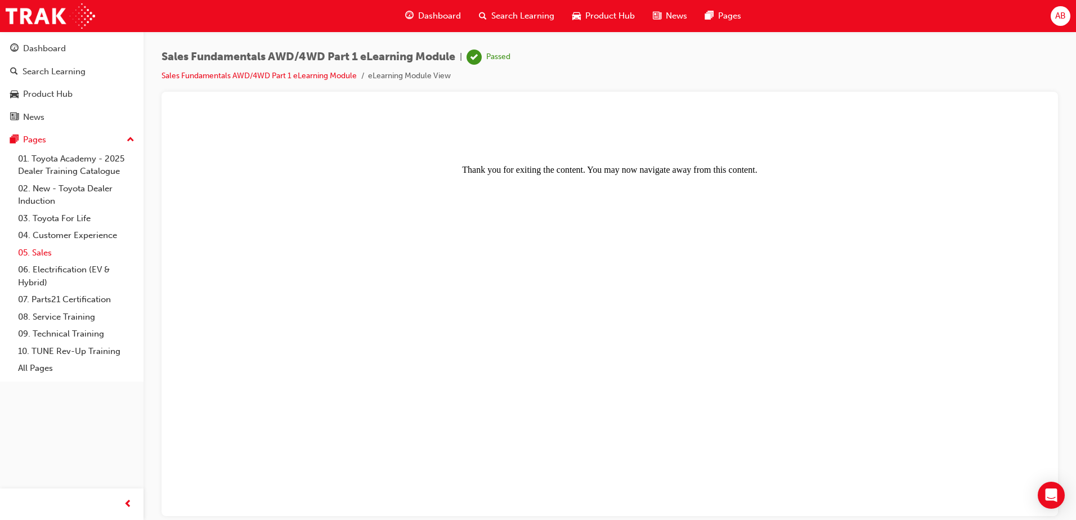
click at [37, 250] on link "05. Sales" at bounding box center [77, 252] width 126 height 17
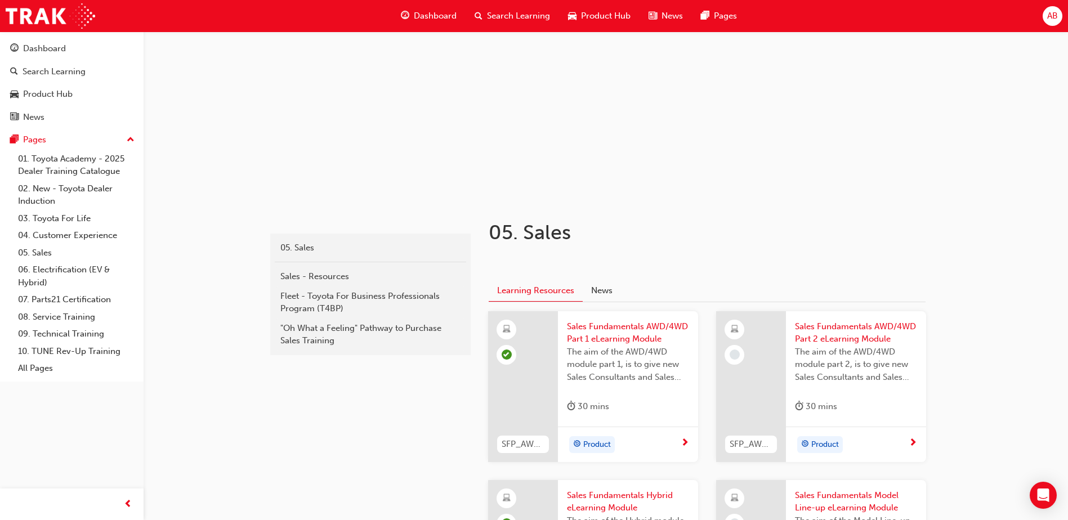
scroll to position [113, 0]
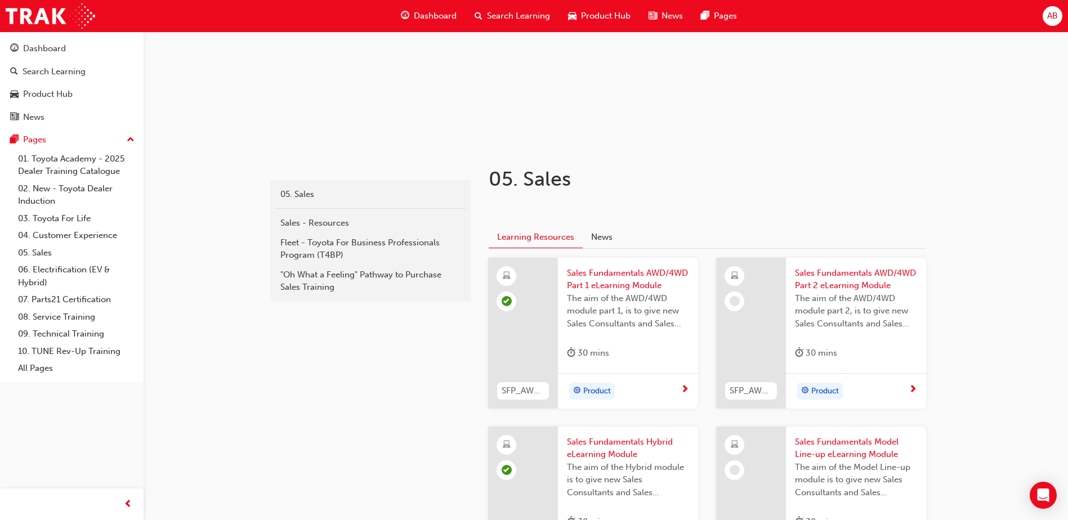
click at [843, 280] on span "Sales Fundamentals AWD/4WD Part 2 eLearning Module" at bounding box center [856, 279] width 122 height 25
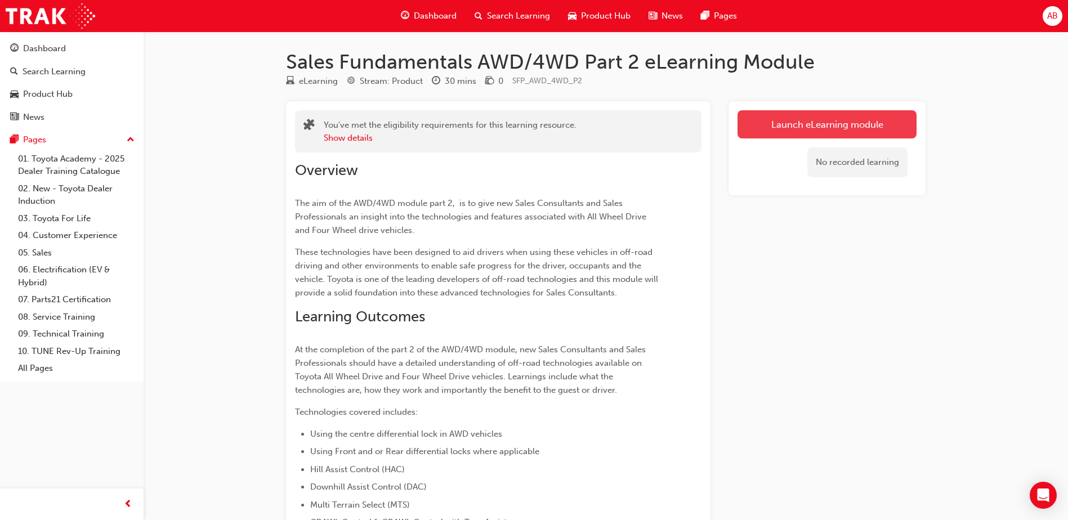
click at [808, 124] on link "Launch eLearning module" at bounding box center [826, 124] width 179 height 28
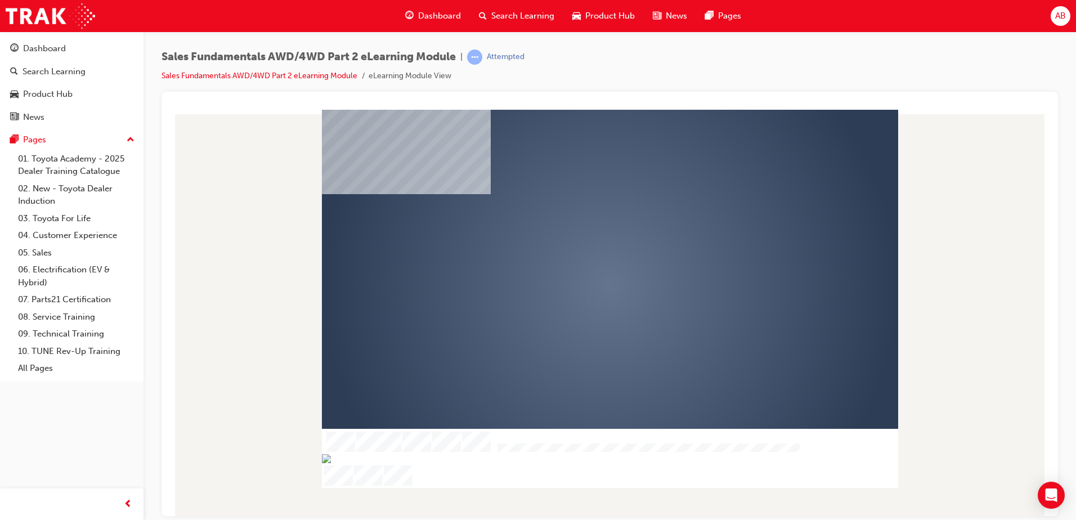
drag, startPoint x: 978, startPoint y: 234, endPoint x: 829, endPoint y: 296, distance: 161.5
click at [829, 296] on div at bounding box center [610, 298] width 576 height 378
click at [577, 253] on div "play" at bounding box center [577, 253] width 0 height 0
